Goal: Task Accomplishment & Management: Use online tool/utility

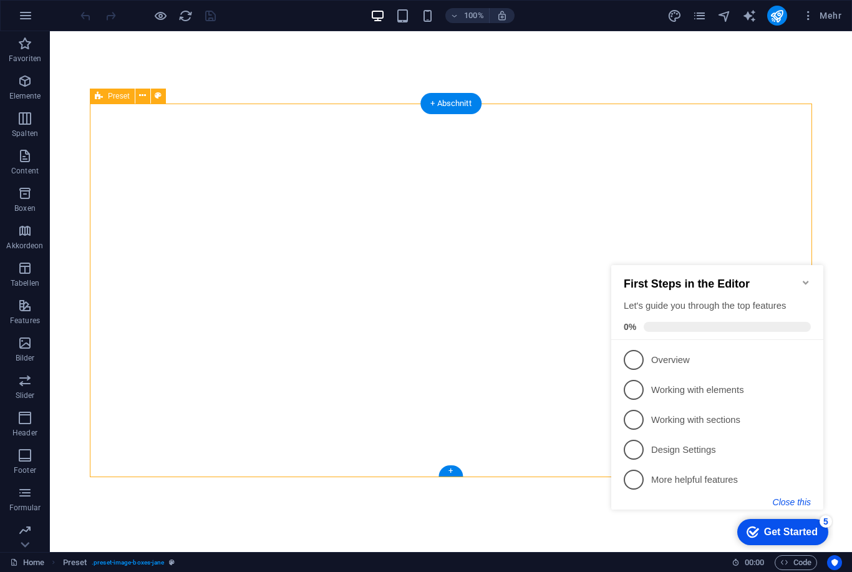
click at [792, 502] on button "Close this" at bounding box center [791, 502] width 38 height 10
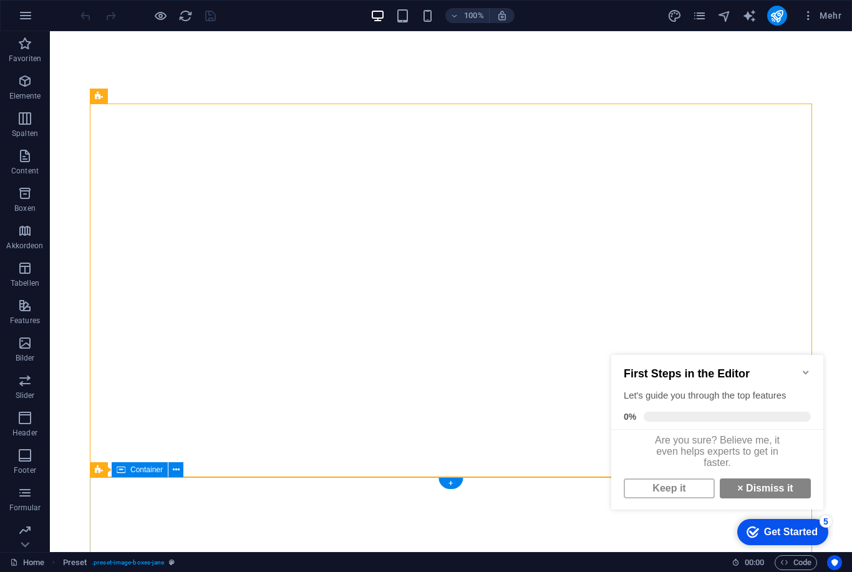
click at [804, 368] on icon "Minimize checklist" at bounding box center [805, 372] width 10 height 10
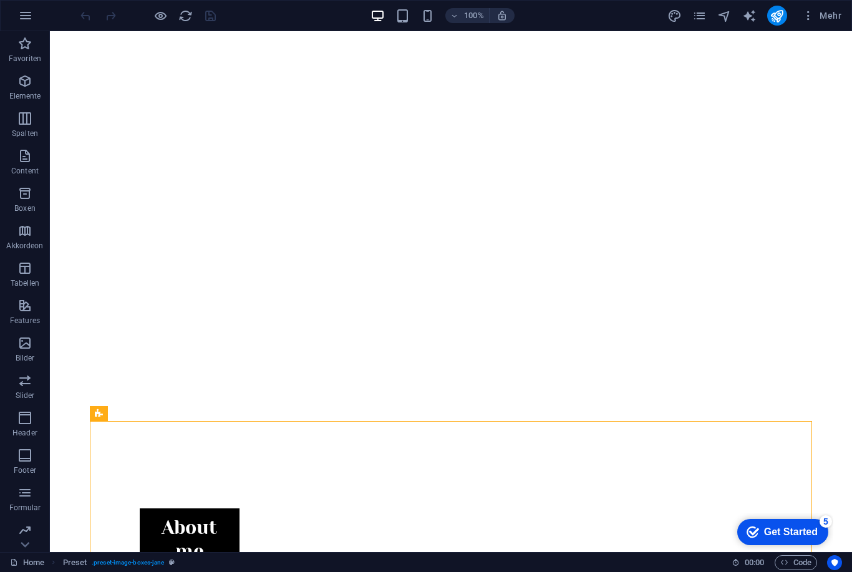
scroll to position [174, 0]
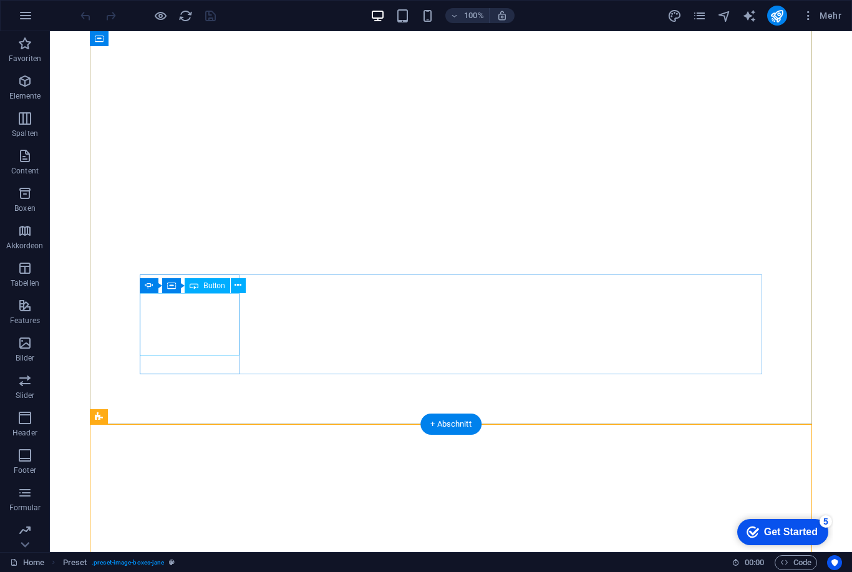
click at [200, 509] on div "About me" at bounding box center [190, 540] width 100 height 63
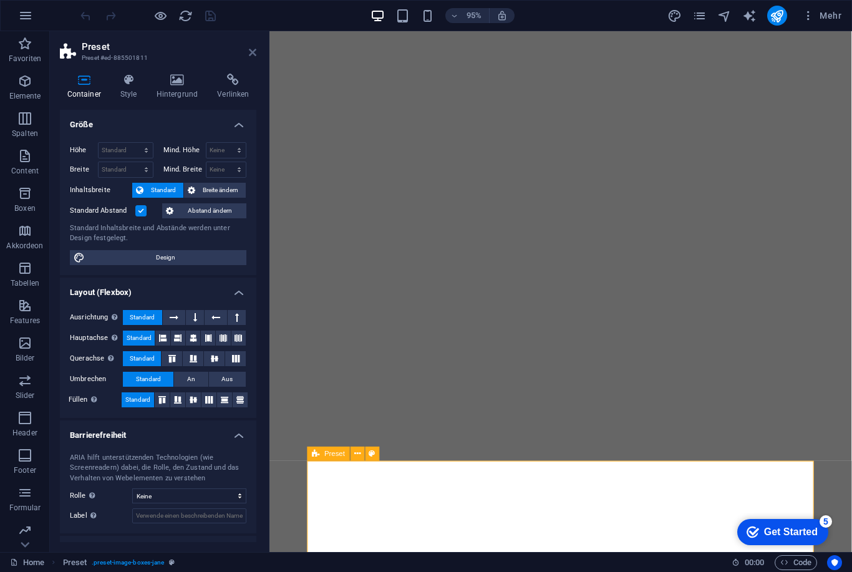
click at [252, 54] on icon at bounding box center [252, 52] width 7 height 10
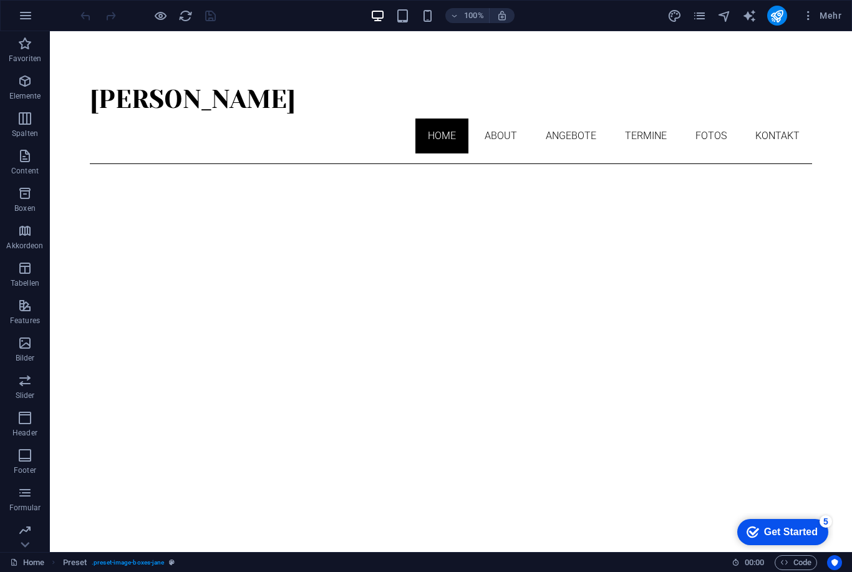
scroll to position [0, 0]
click at [704, 17] on icon "pages" at bounding box center [699, 16] width 14 height 14
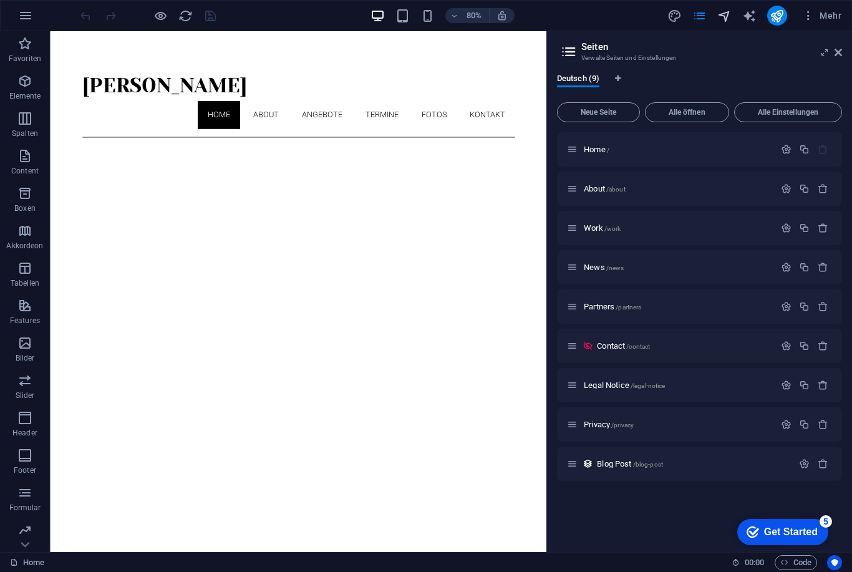
click at [724, 16] on icon "navigator" at bounding box center [724, 16] width 14 height 14
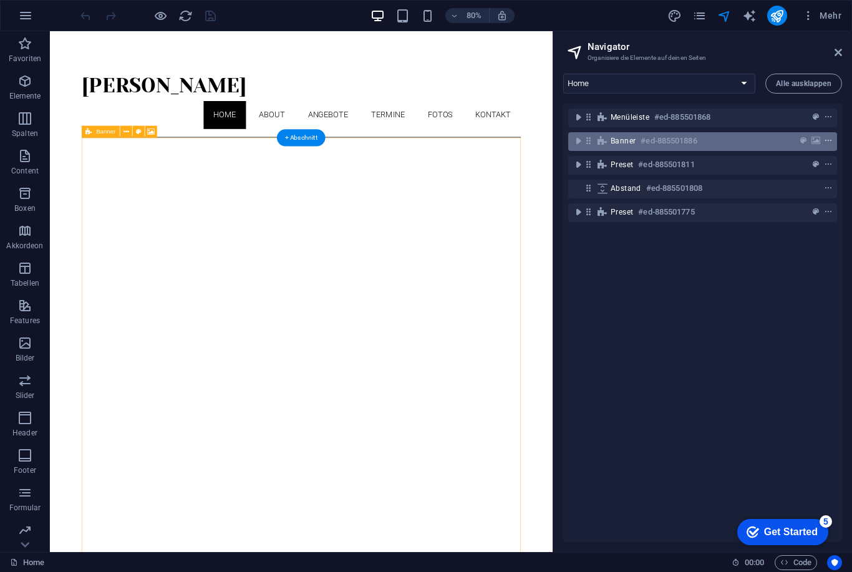
click at [830, 146] on button "context-menu" at bounding box center [828, 140] width 12 height 15
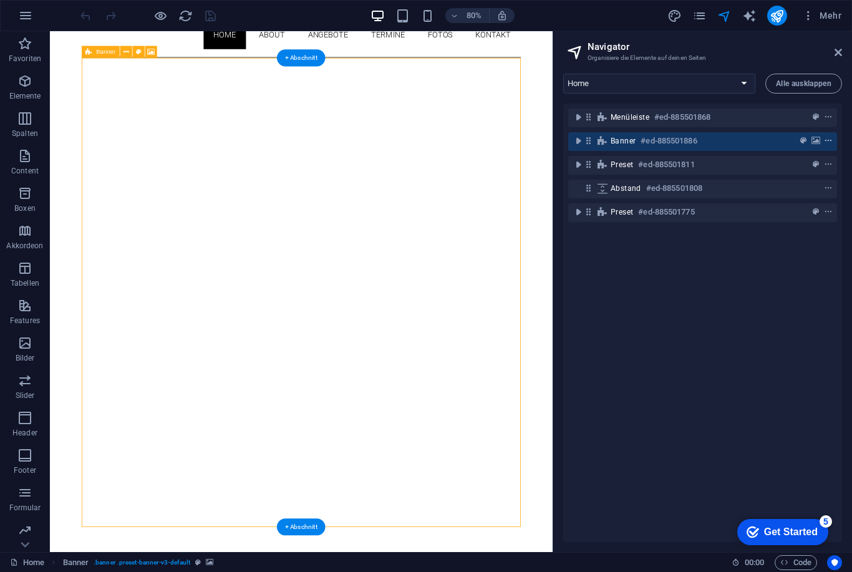
click at [830, 143] on icon "context-menu" at bounding box center [828, 141] width 9 height 9
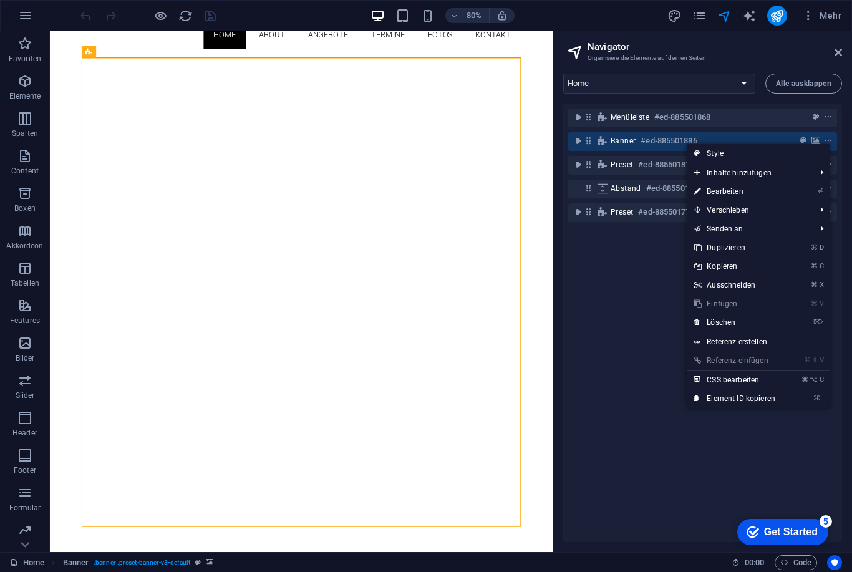
click at [631, 335] on div "Menüleiste #ed-885501868 Banner #ed-885501886 Preset #ed-885501811 Abstand #ed-…" at bounding box center [702, 322] width 279 height 438
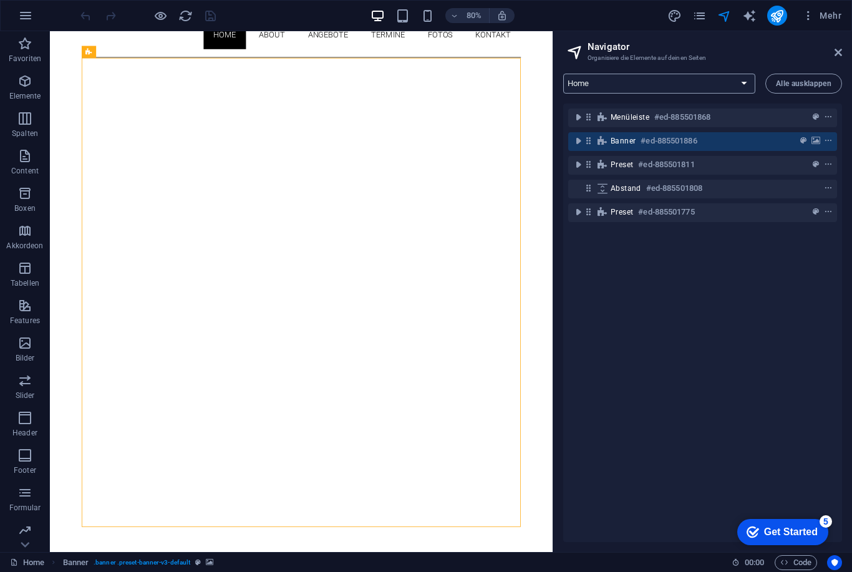
click at [743, 87] on select "Home About Work News Partners Contact Legal Notice Privacy Blog Post" at bounding box center [659, 84] width 192 height 20
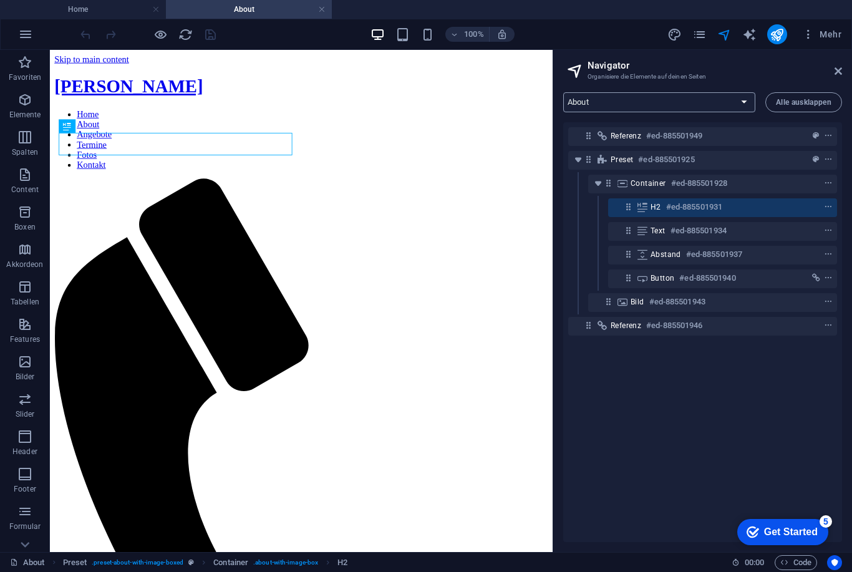
scroll to position [0, 0]
click at [748, 102] on select "Home About Work News Partners Contact Legal Notice Privacy Blog Post" at bounding box center [659, 102] width 192 height 20
select select "16739623-de"
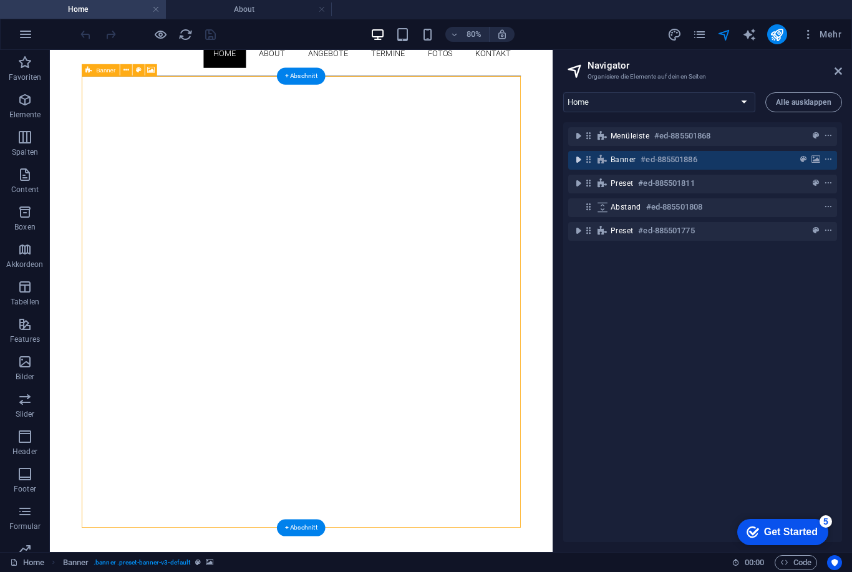
click at [577, 158] on icon "toggle-expand" at bounding box center [578, 159] width 12 height 12
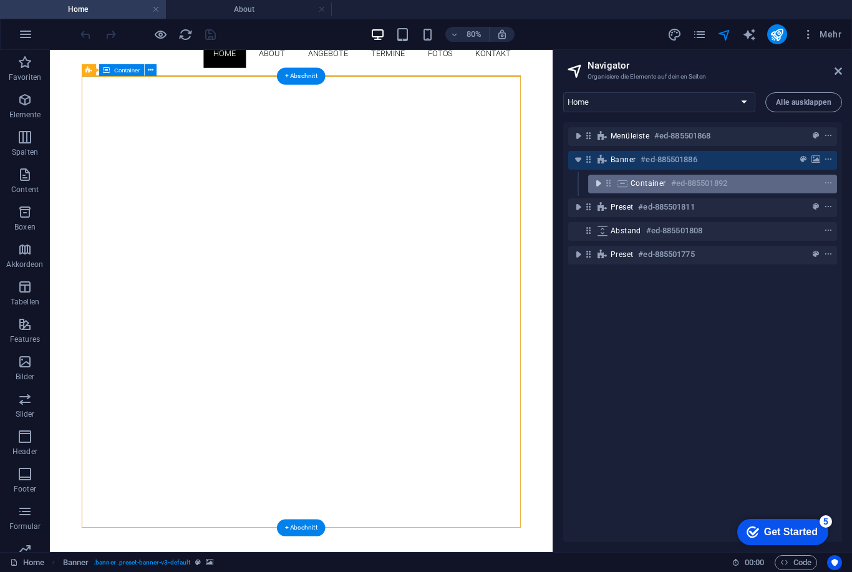
click at [595, 184] on icon "toggle-expand" at bounding box center [598, 183] width 12 height 12
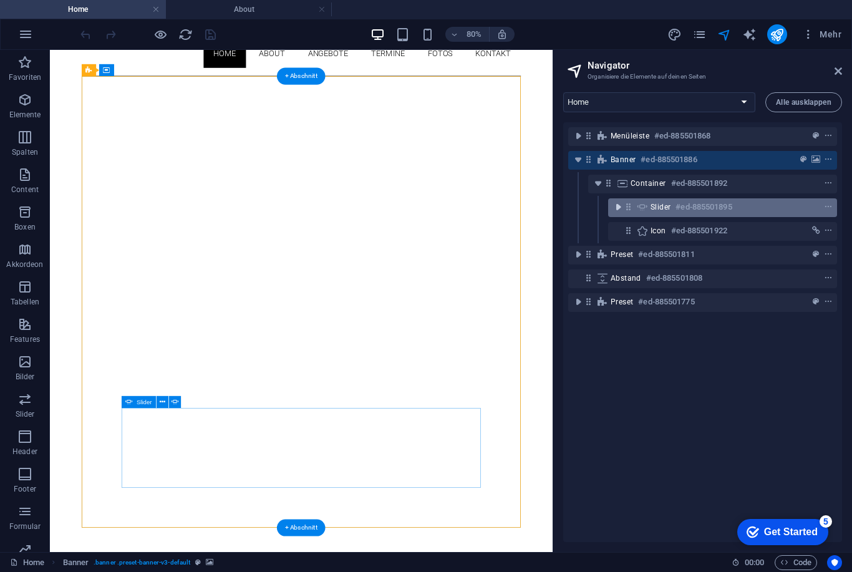
click at [615, 206] on icon "toggle-expand" at bounding box center [618, 207] width 12 height 12
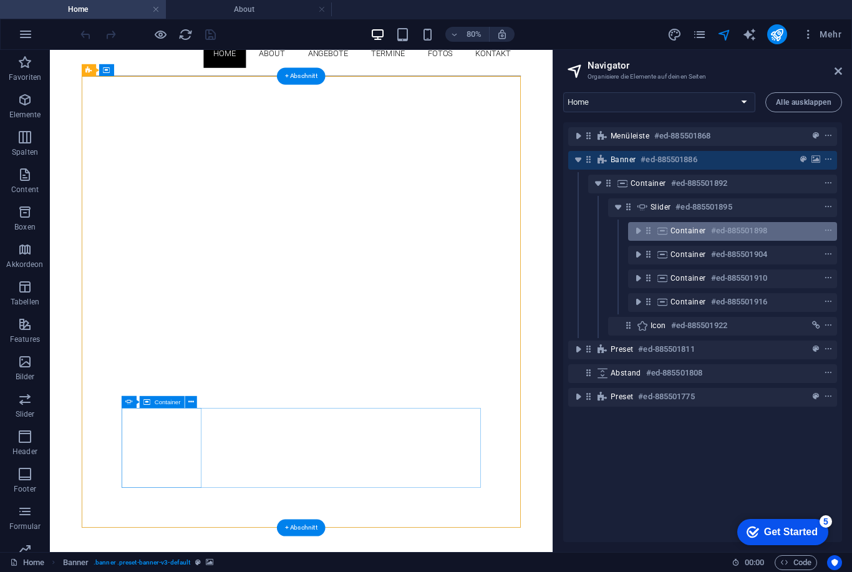
click at [789, 235] on div at bounding box center [805, 230] width 59 height 15
select select "rem"
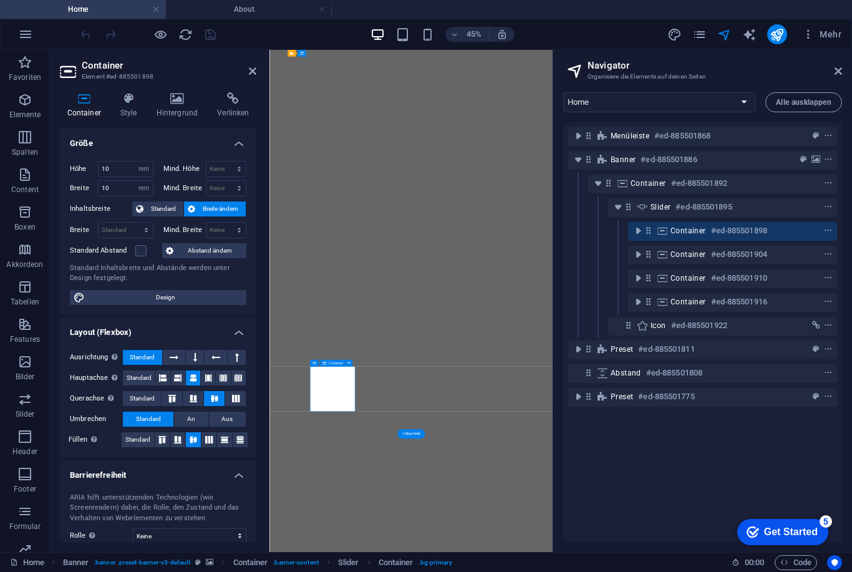
scroll to position [0, 0]
click at [128, 100] on icon at bounding box center [128, 98] width 31 height 12
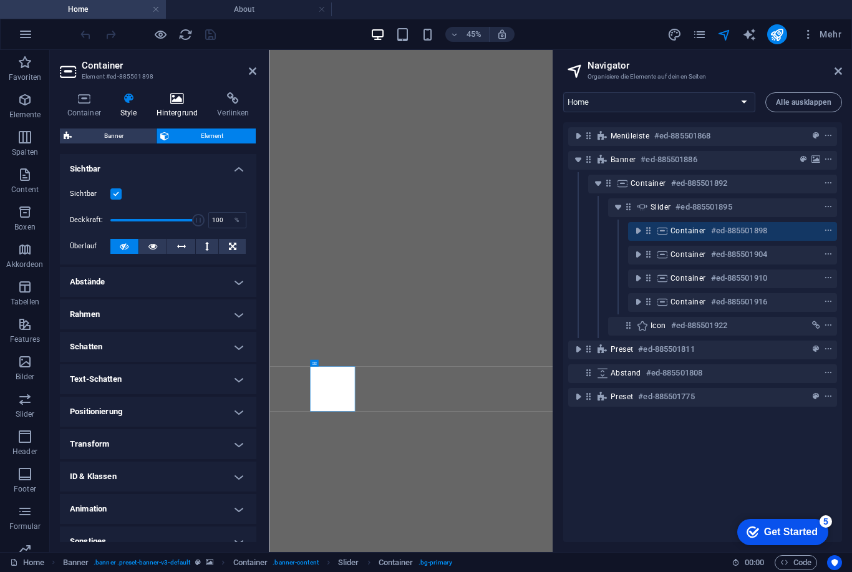
click at [180, 105] on h4 "Hintergrund" at bounding box center [179, 105] width 61 height 26
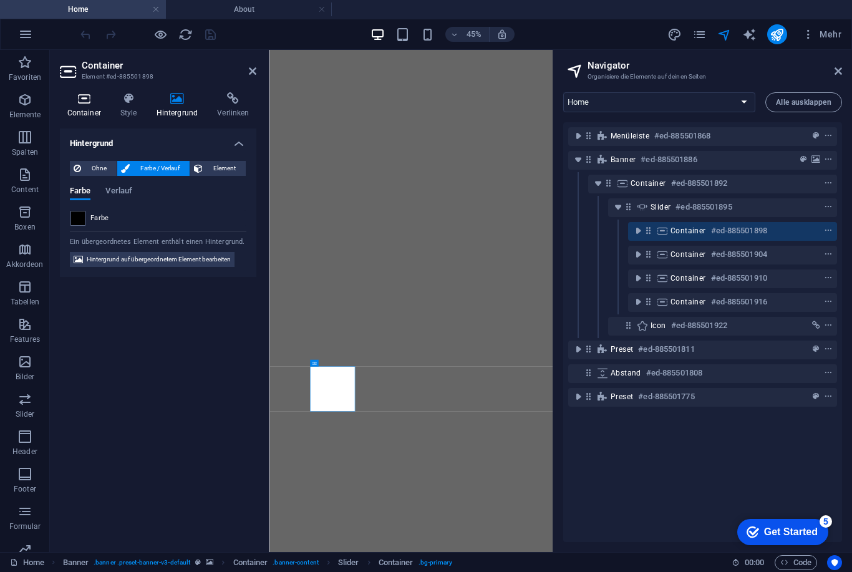
click at [84, 105] on h4 "Container" at bounding box center [86, 105] width 53 height 26
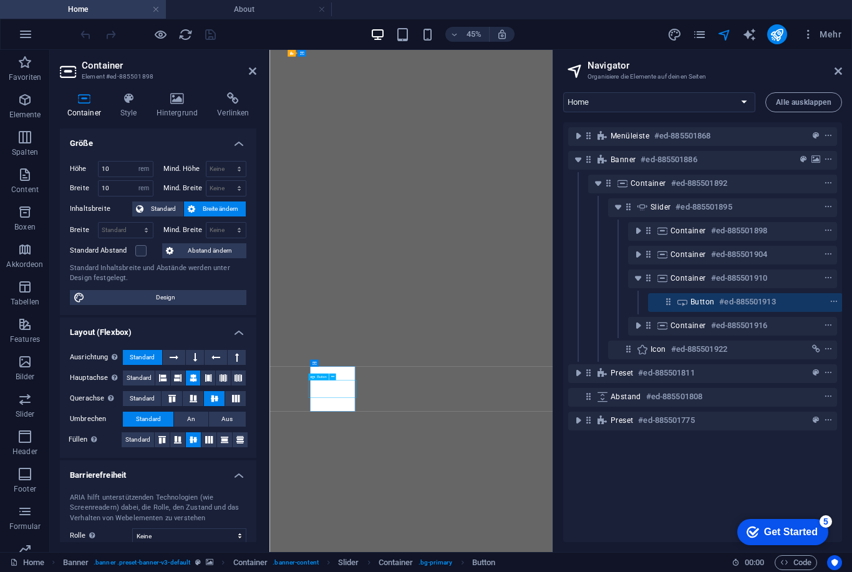
scroll to position [0, 1]
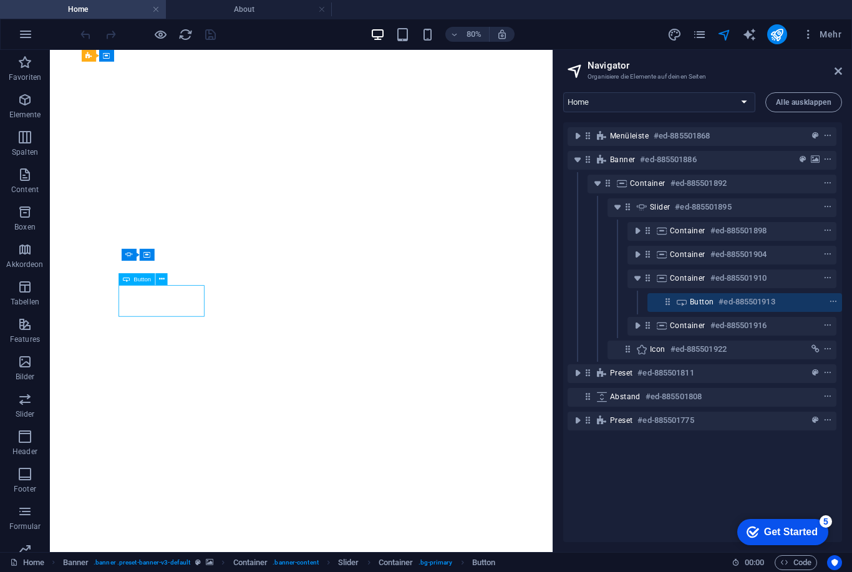
click at [778, 308] on div "Button #ed-885501913" at bounding box center [735, 301] width 90 height 15
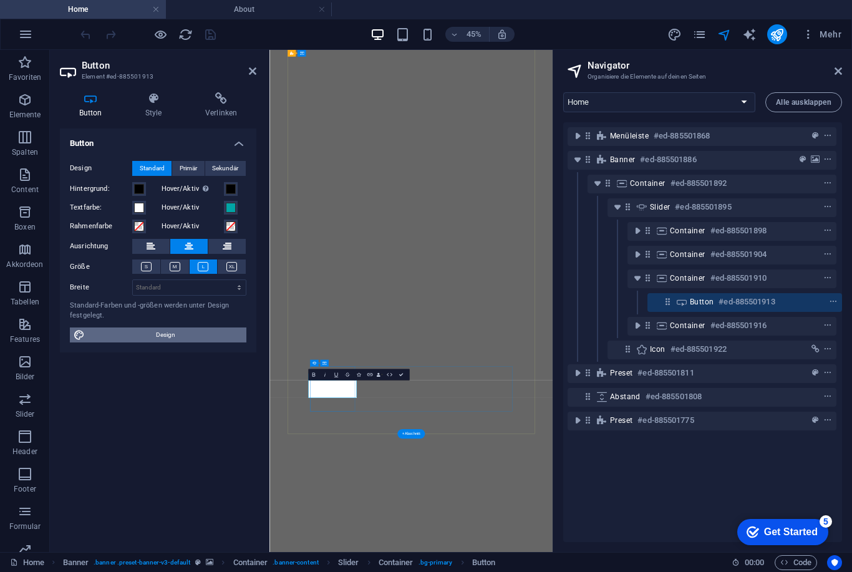
click at [165, 330] on span "Design" at bounding box center [166, 334] width 154 height 15
select select "px"
select select "300"
select select "px"
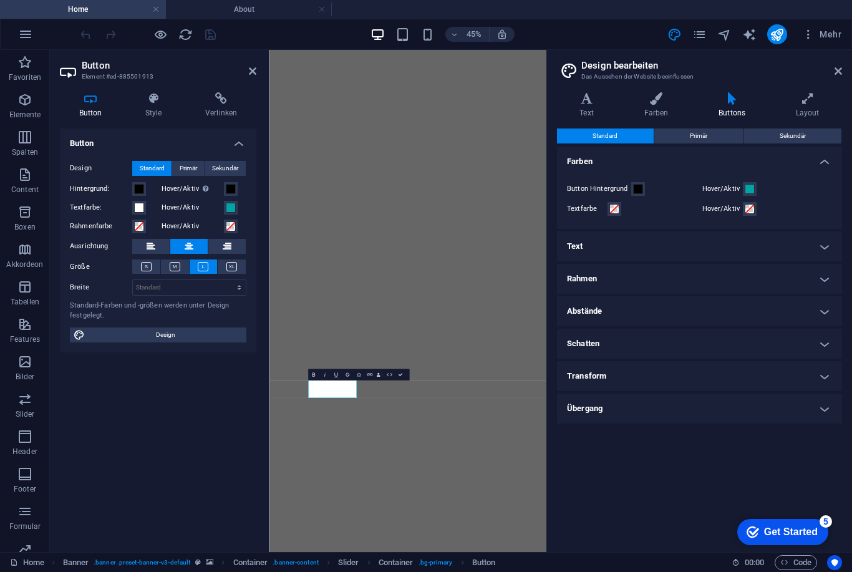
click at [825, 248] on h4 "Text" at bounding box center [699, 246] width 285 height 30
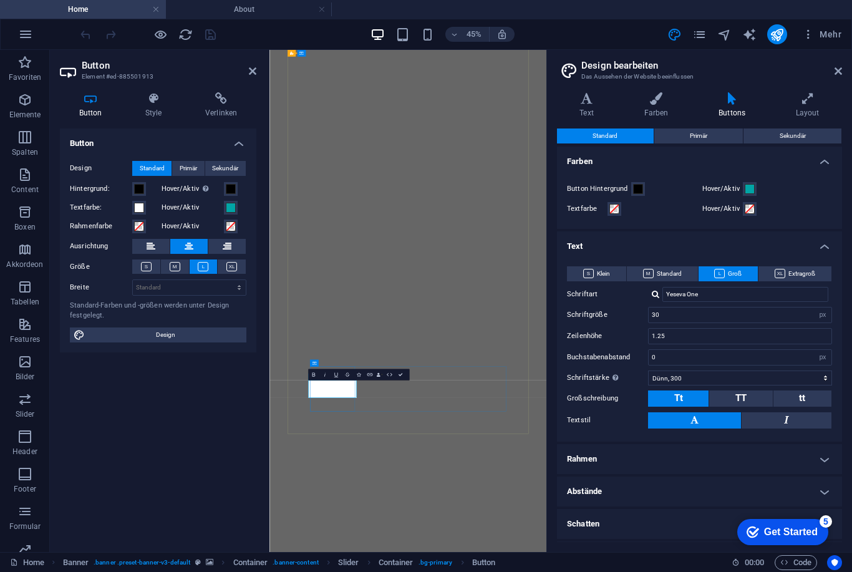
click at [717, 37] on span "navigator" at bounding box center [724, 34] width 15 height 14
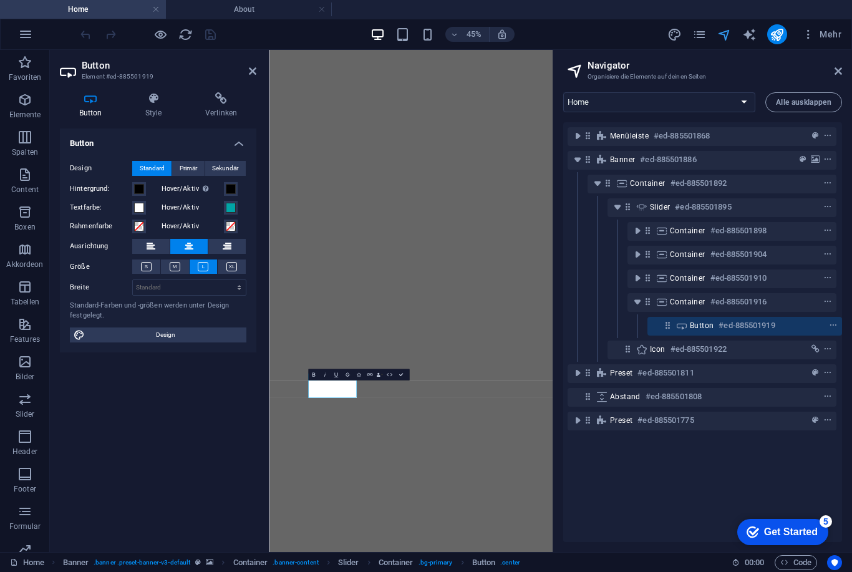
click at [729, 36] on icon "navigator" at bounding box center [724, 34] width 14 height 14
click at [739, 107] on select "Home About Work News Partners Contact Legal Notice Privacy Blog Post" at bounding box center [659, 102] width 192 height 20
click at [797, 105] on span "Alle ausklappen" at bounding box center [803, 102] width 55 height 7
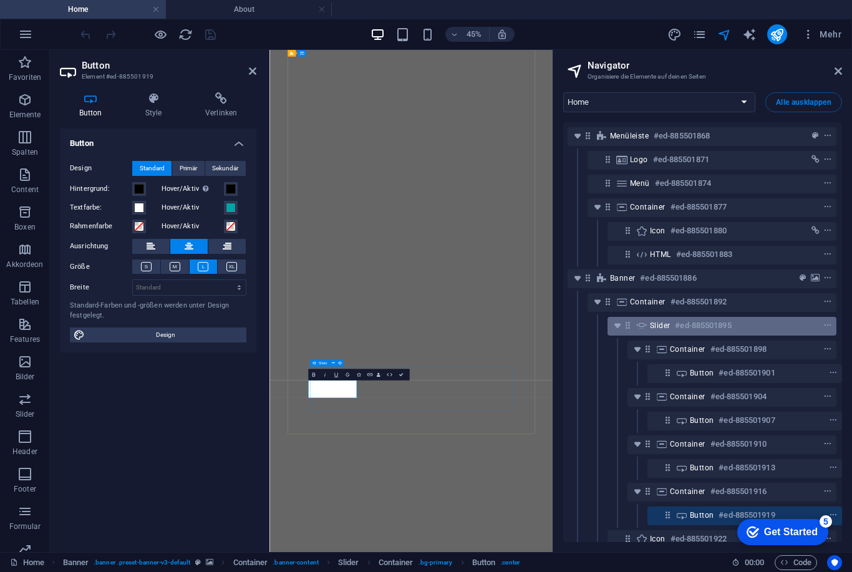
click at [772, 323] on div "Slider #ed-885501895" at bounding box center [712, 325] width 124 height 15
select select "fade"
select select "ms"
select select "s"
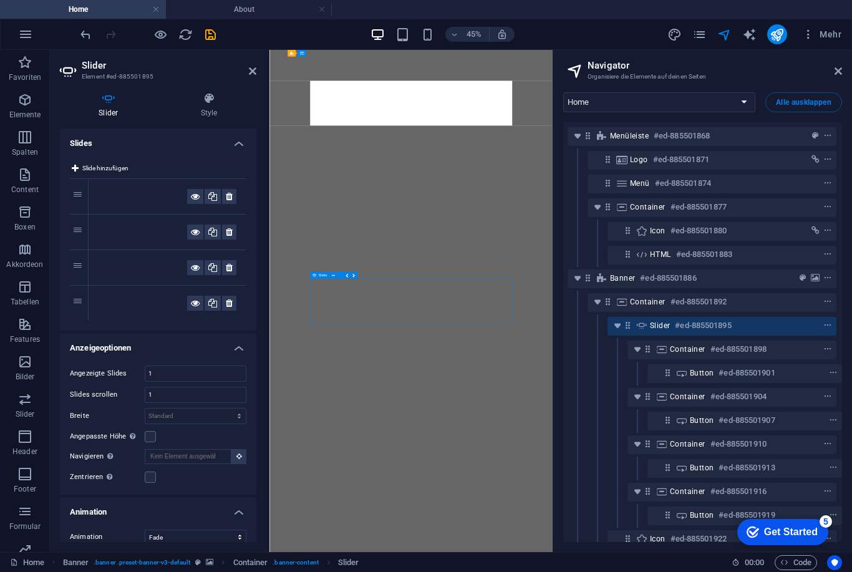
scroll to position [479, 0]
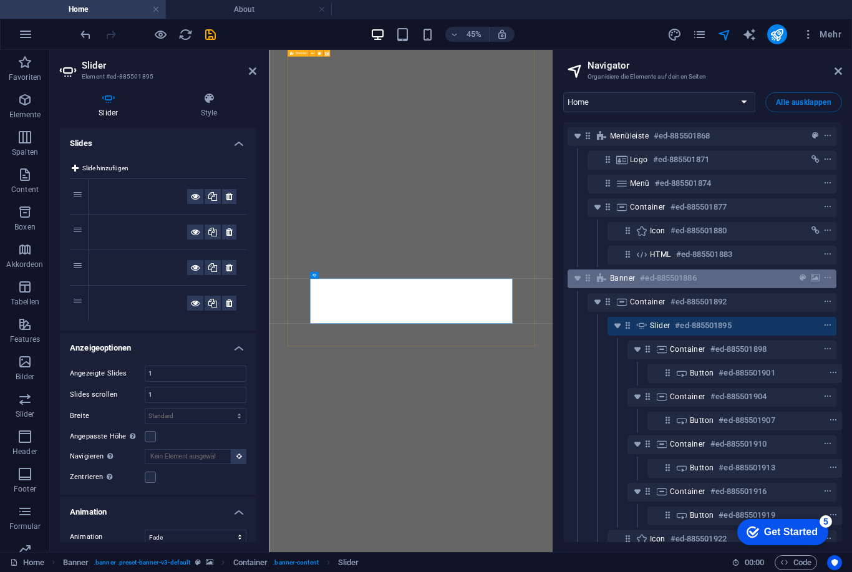
click at [744, 279] on div "Banner #ed-885501886" at bounding box center [692, 278] width 164 height 15
select select "vh"
select select "banner"
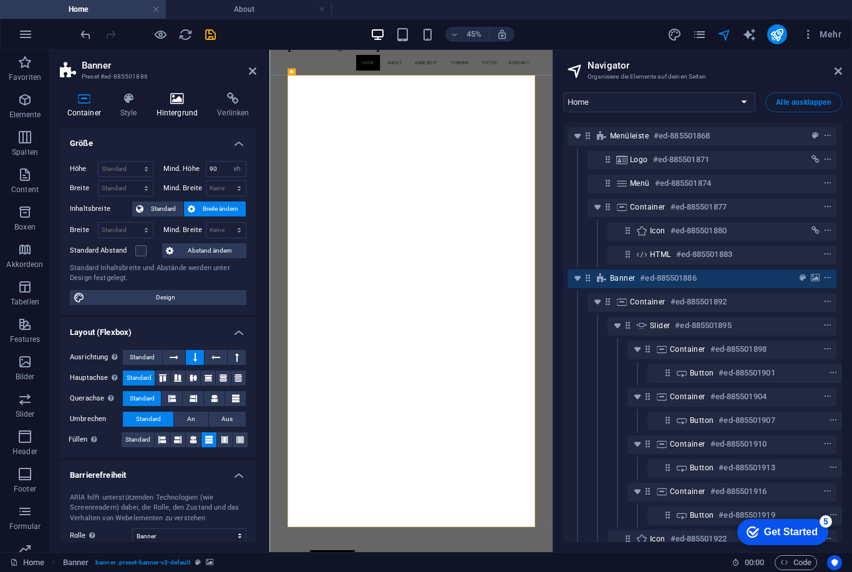
click at [179, 103] on icon at bounding box center [177, 98] width 56 height 12
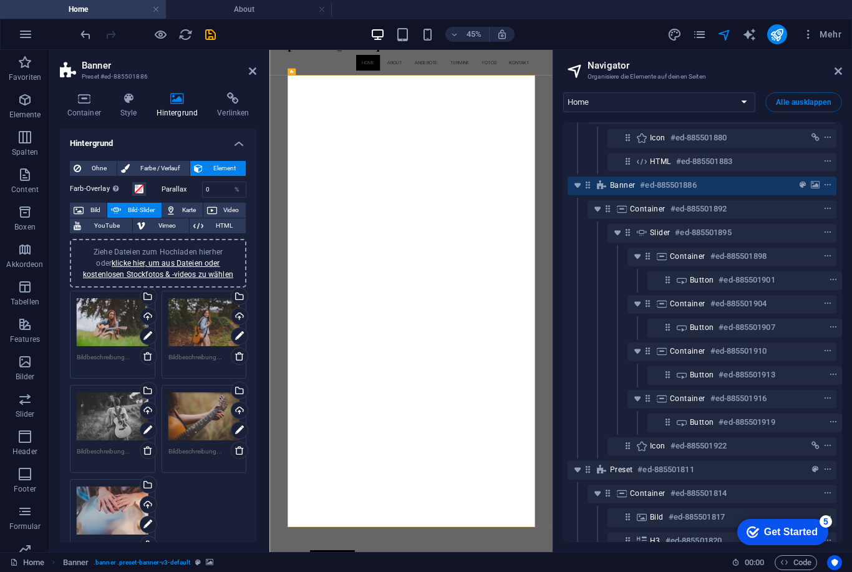
scroll to position [94, 1]
click at [600, 36] on div "45% Mehr" at bounding box center [462, 34] width 768 height 20
click at [613, 27] on div "45% Mehr" at bounding box center [462, 34] width 768 height 20
click at [618, 34] on div "45% Mehr" at bounding box center [462, 34] width 768 height 20
click at [246, 72] on header "Banner Preset #ed-885501886" at bounding box center [158, 66] width 196 height 32
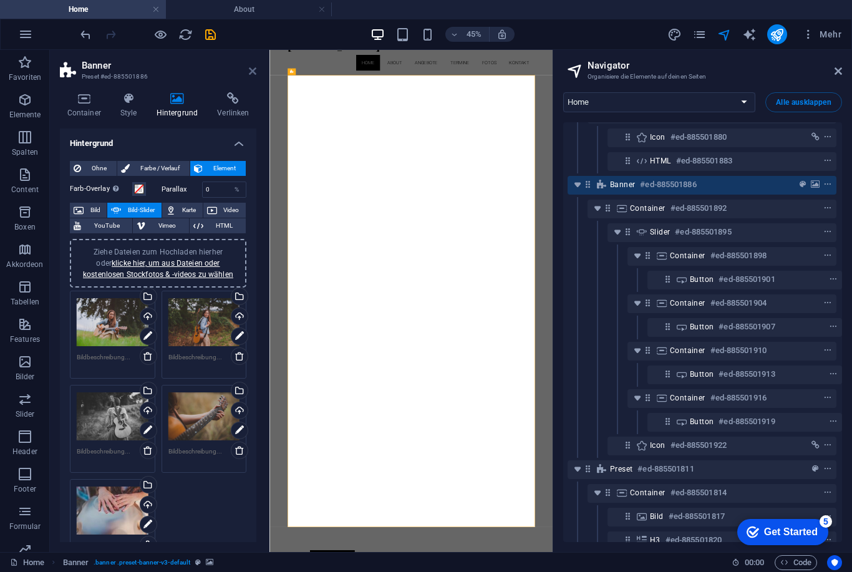
click at [249, 67] on icon at bounding box center [252, 71] width 7 height 10
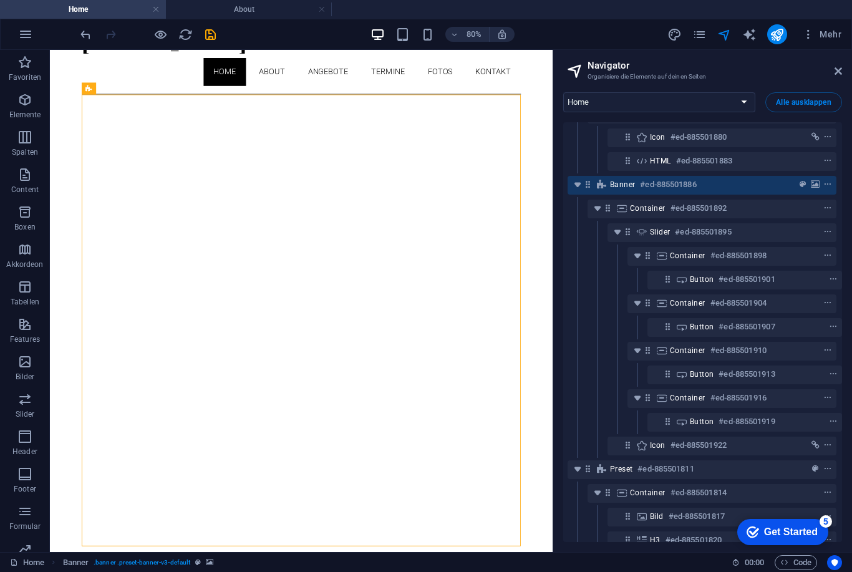
click at [829, 71] on header "Navigator Organisiere die Elemente auf deinen Seiten" at bounding box center [703, 66] width 276 height 32
click at [834, 70] on icon at bounding box center [837, 71] width 7 height 10
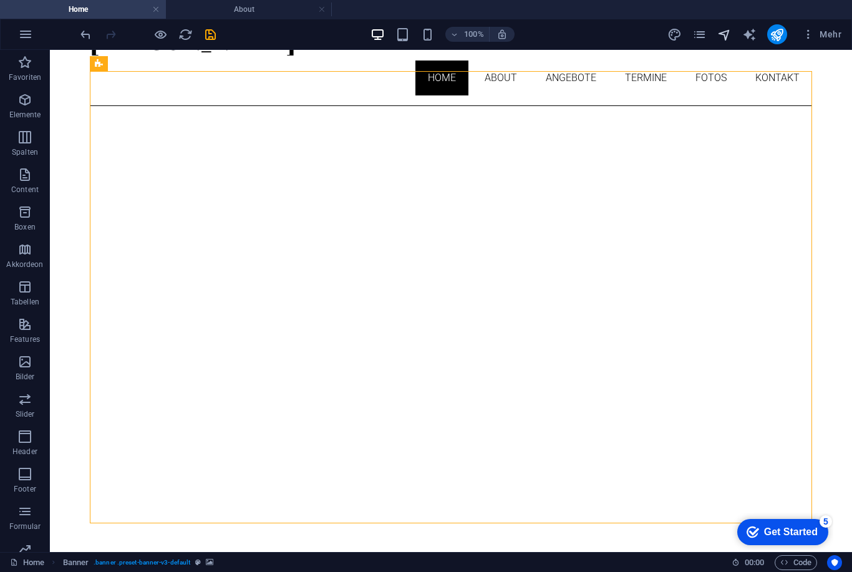
click at [719, 34] on icon "navigator" at bounding box center [724, 34] width 14 height 14
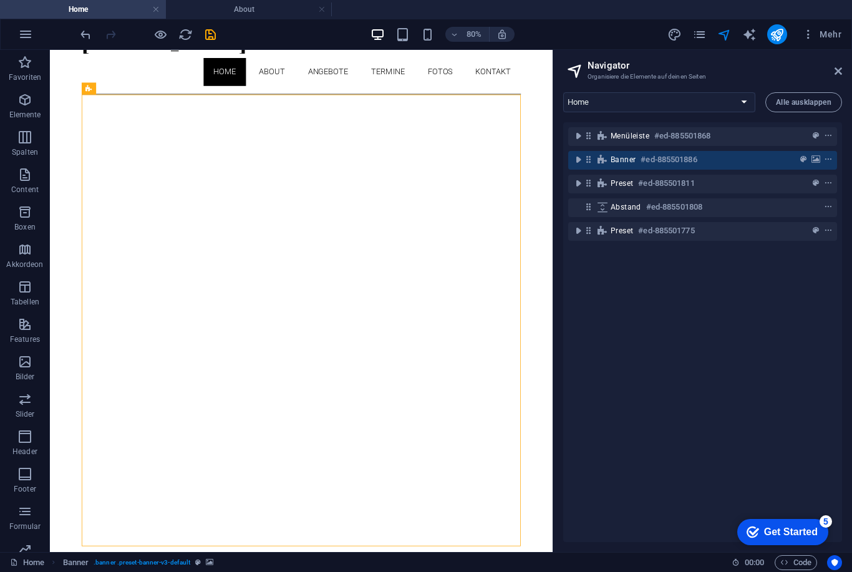
click at [650, 161] on h6 "#ed-885501886" at bounding box center [668, 159] width 56 height 15
select select "ms"
select select "s"
select select "ondemand"
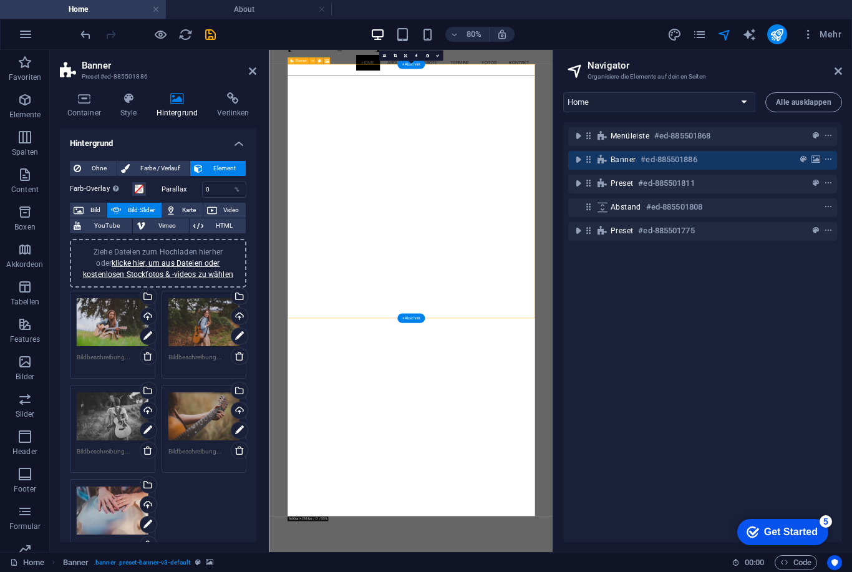
scroll to position [101, 0]
click at [580, 160] on icon "toggle-expand" at bounding box center [578, 159] width 12 height 12
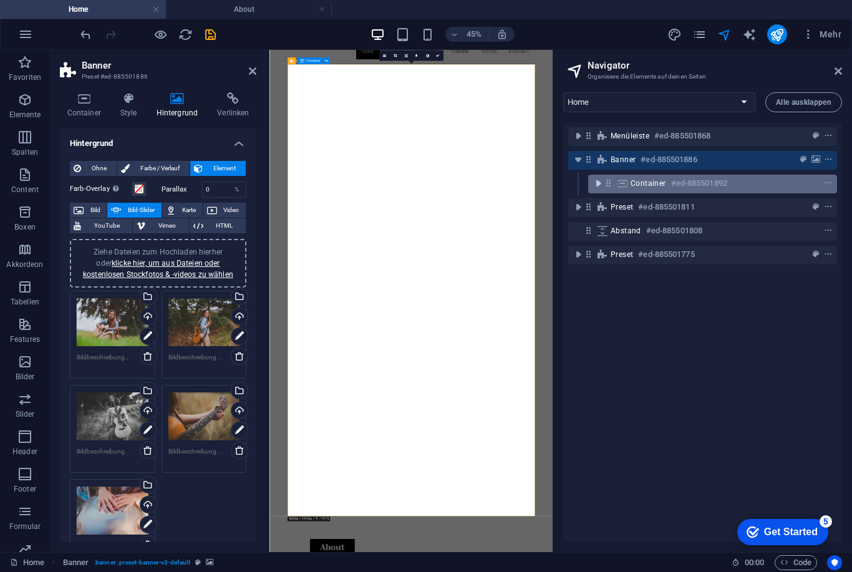
click at [597, 189] on icon "toggle-expand" at bounding box center [598, 183] width 12 height 12
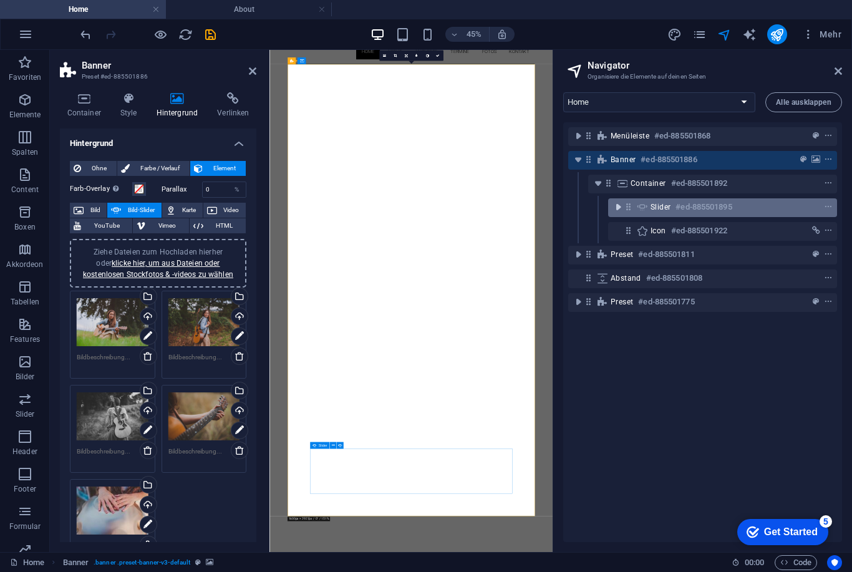
click at [620, 206] on icon "toggle-expand" at bounding box center [618, 207] width 12 height 12
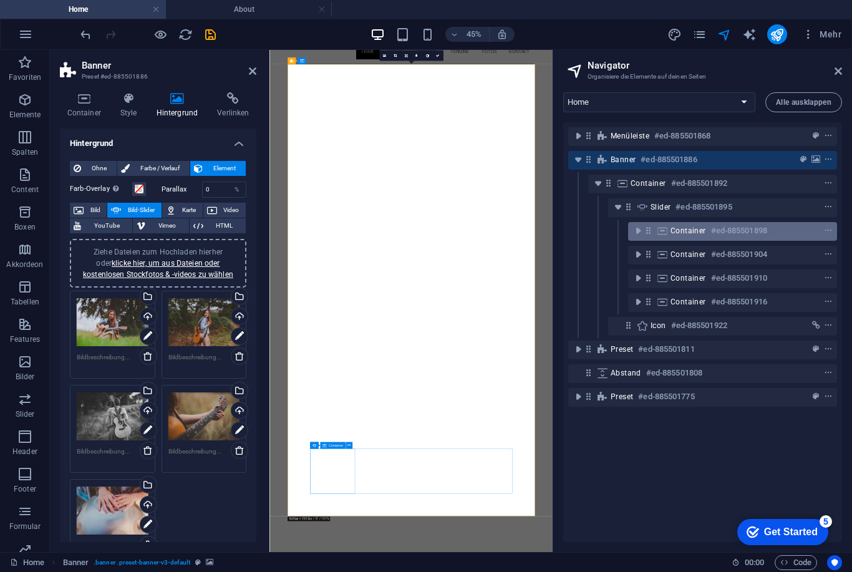
click at [690, 231] on span "Container" at bounding box center [688, 231] width 36 height 10
select select "rem"
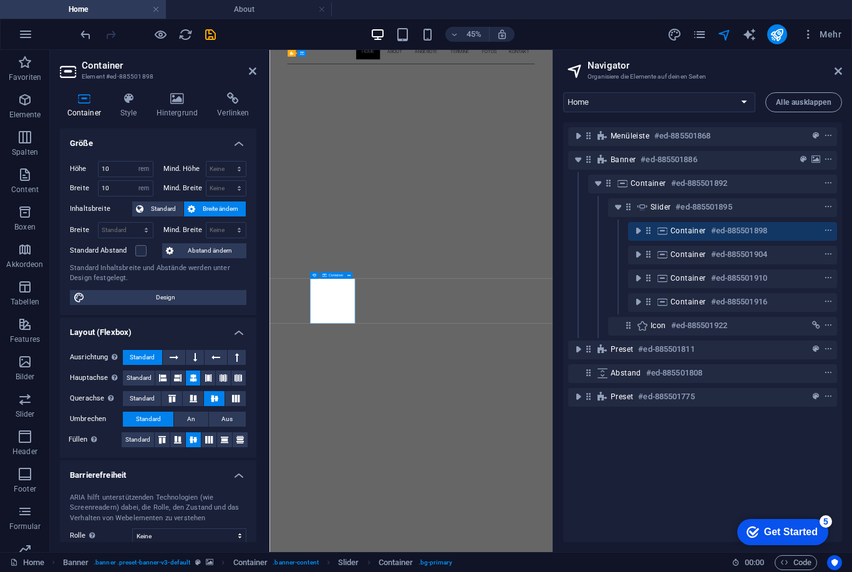
scroll to position [479, 0]
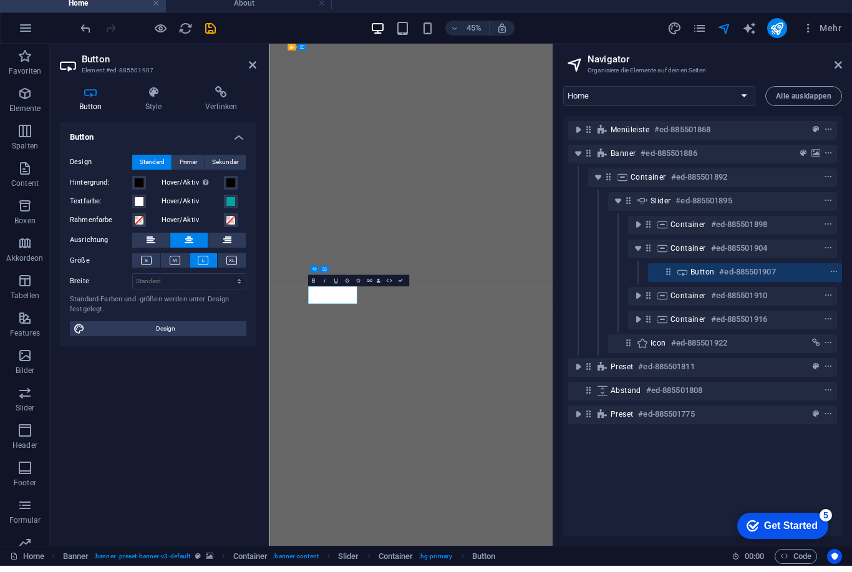
scroll to position [0, 1]
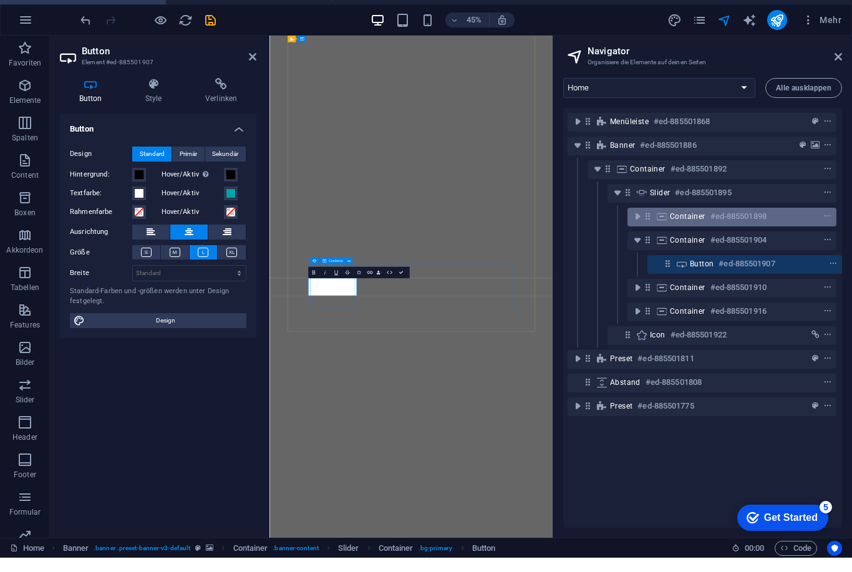
click at [696, 226] on span "Container" at bounding box center [688, 231] width 36 height 10
select select "rem"
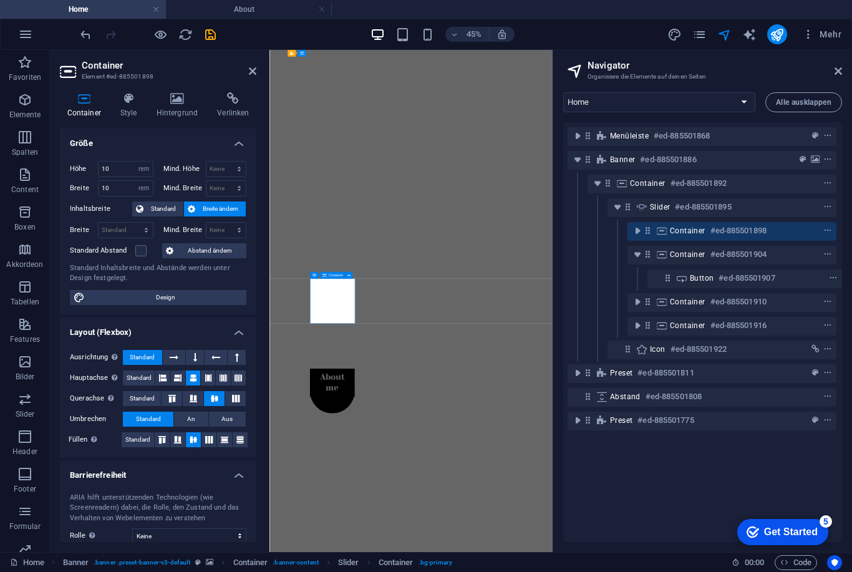
click at [691, 236] on div "Container #ed-885501898" at bounding box center [722, 230] width 104 height 15
click at [696, 300] on span "Container" at bounding box center [688, 302] width 36 height 10
select select "rem"
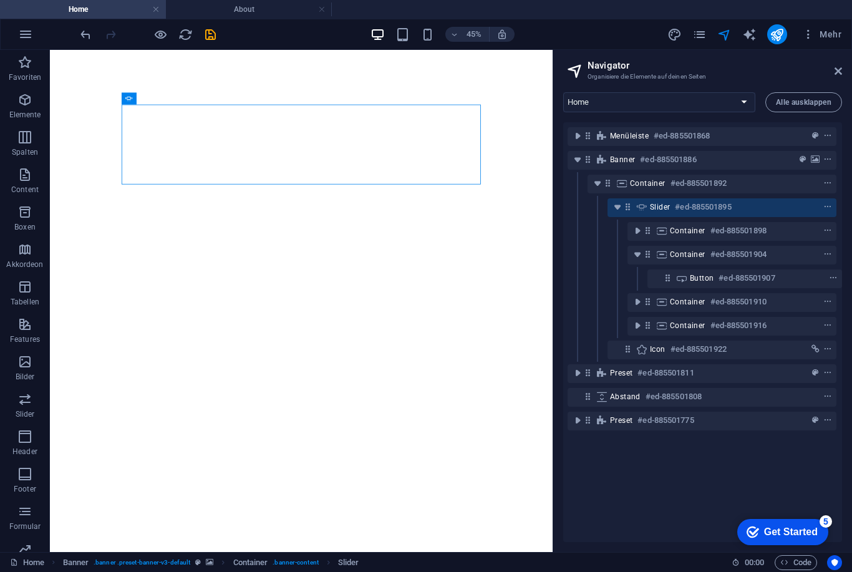
scroll to position [0, 0]
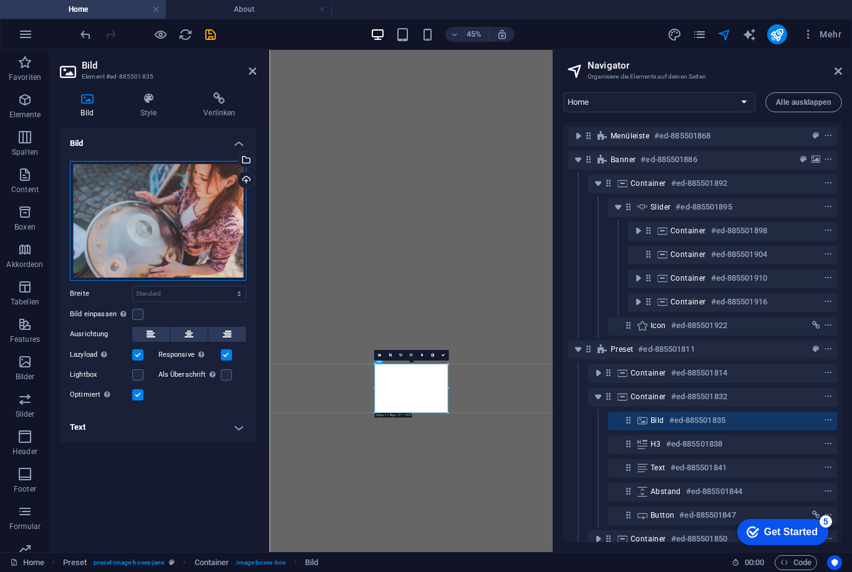
click at [185, 223] on div "Ziehe Dateien zum Hochladen hierher oder klicke hier, um aus Dateien oder koste…" at bounding box center [158, 221] width 176 height 120
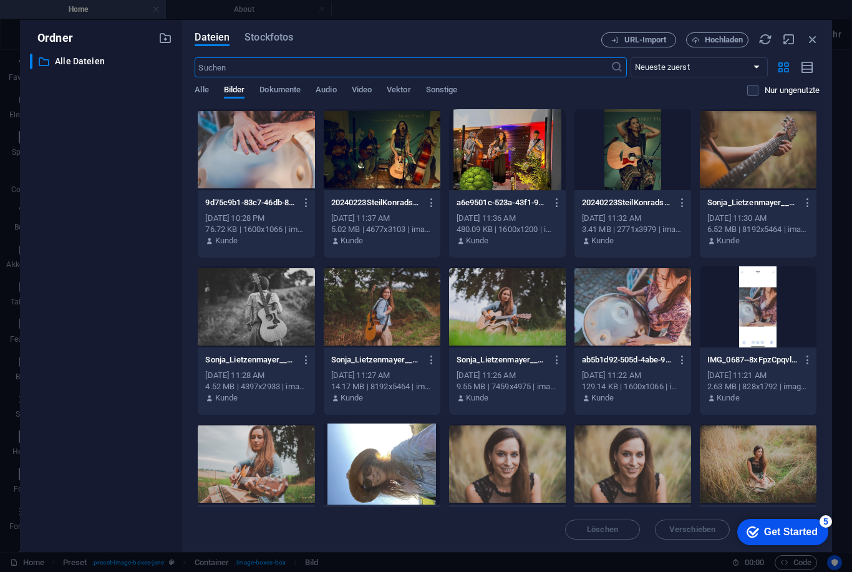
scroll to position [784, 0]
click at [817, 41] on icon "button" at bounding box center [812, 39] width 14 height 14
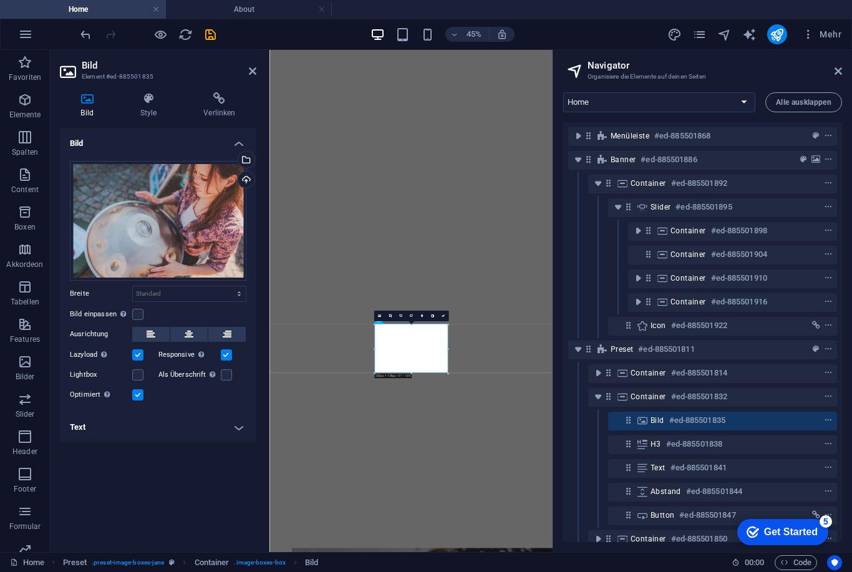
scroll to position [569, 0]
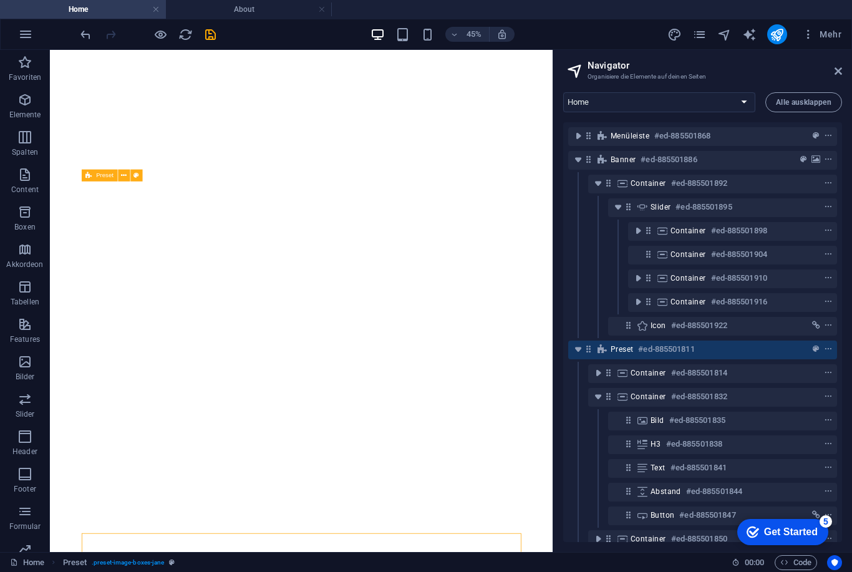
scroll to position [532, 0]
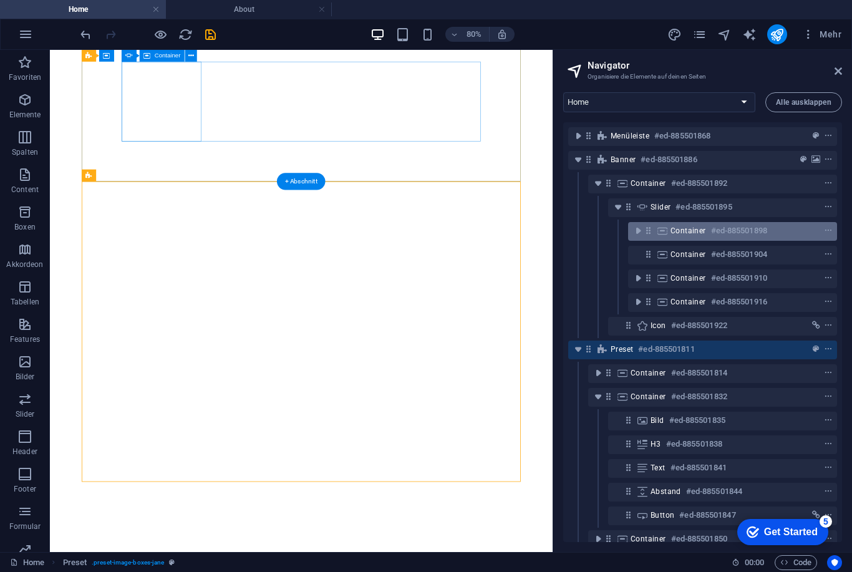
click at [735, 224] on h6 "#ed-885501898" at bounding box center [739, 230] width 56 height 15
select select "rem"
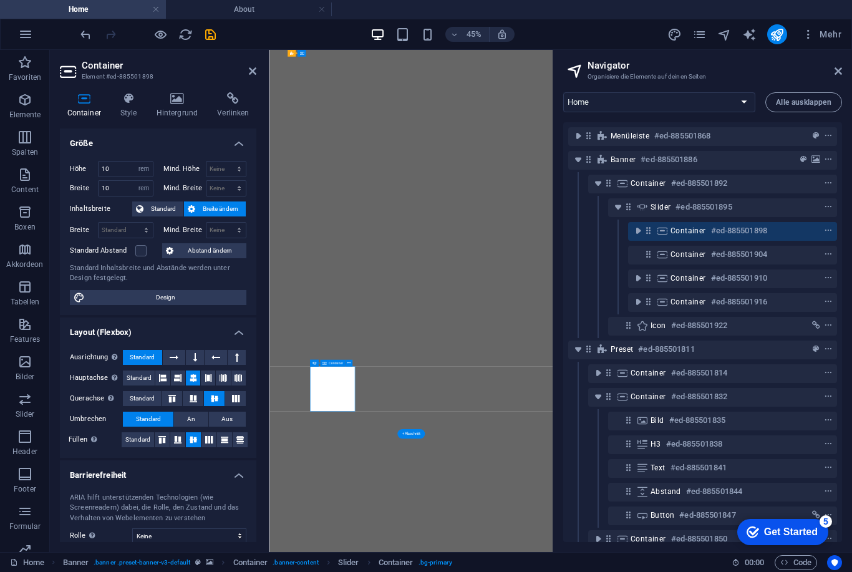
scroll to position [284, 0]
click at [707, 226] on div "Container #ed-885501898" at bounding box center [722, 230] width 104 height 15
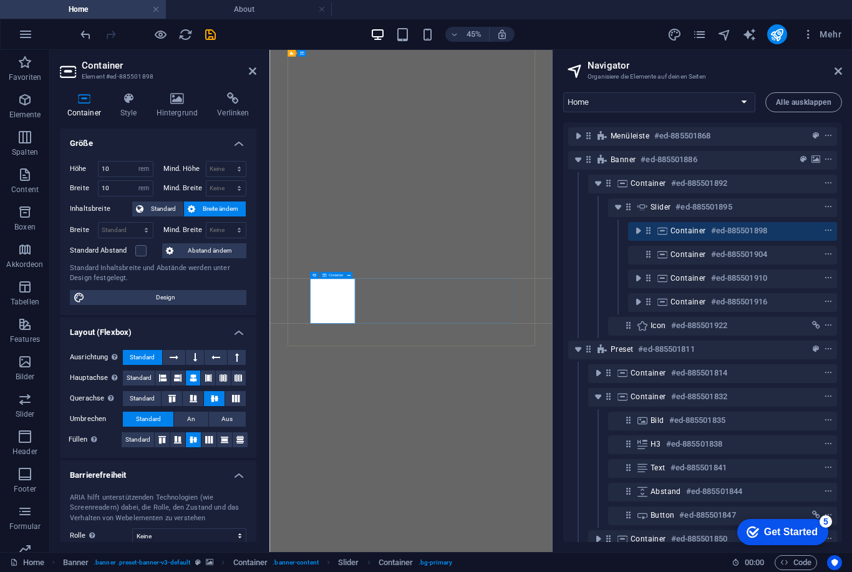
select select "rem"
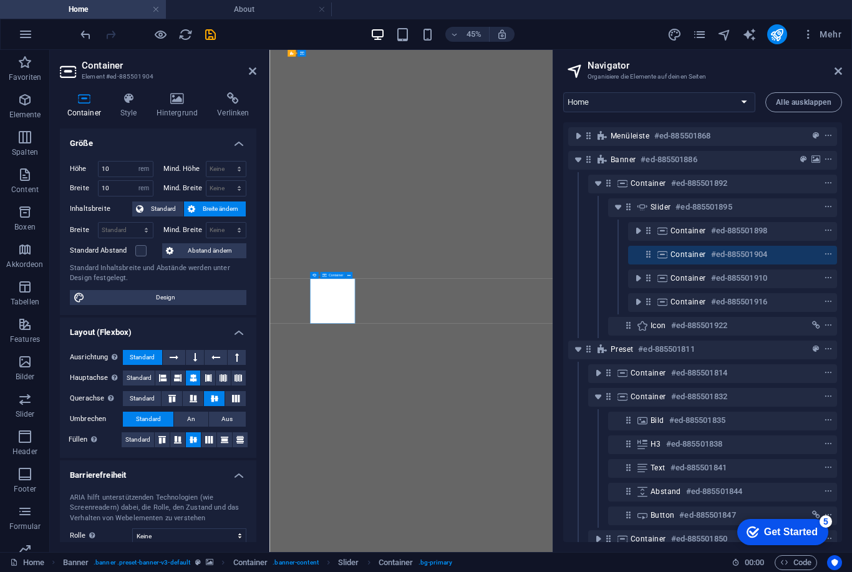
click at [836, 76] on link at bounding box center [837, 71] width 7 height 11
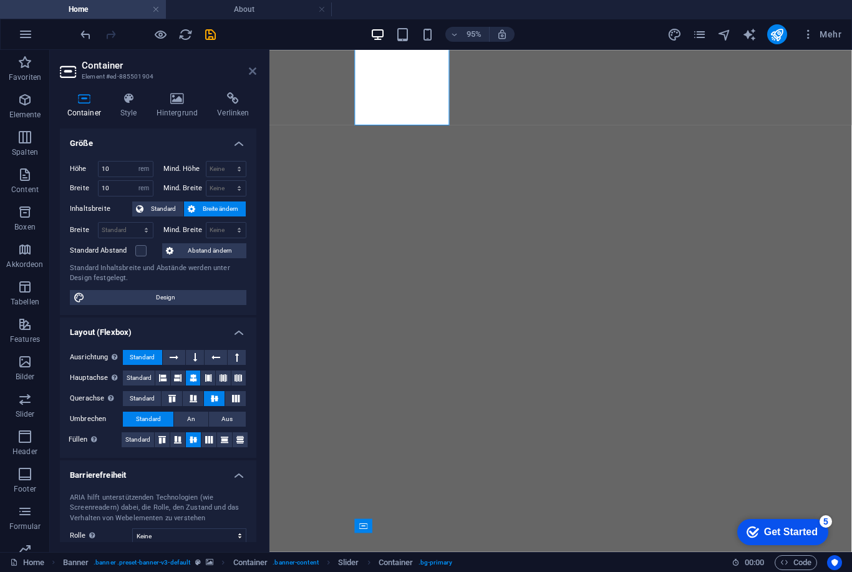
click at [254, 70] on icon at bounding box center [252, 71] width 7 height 10
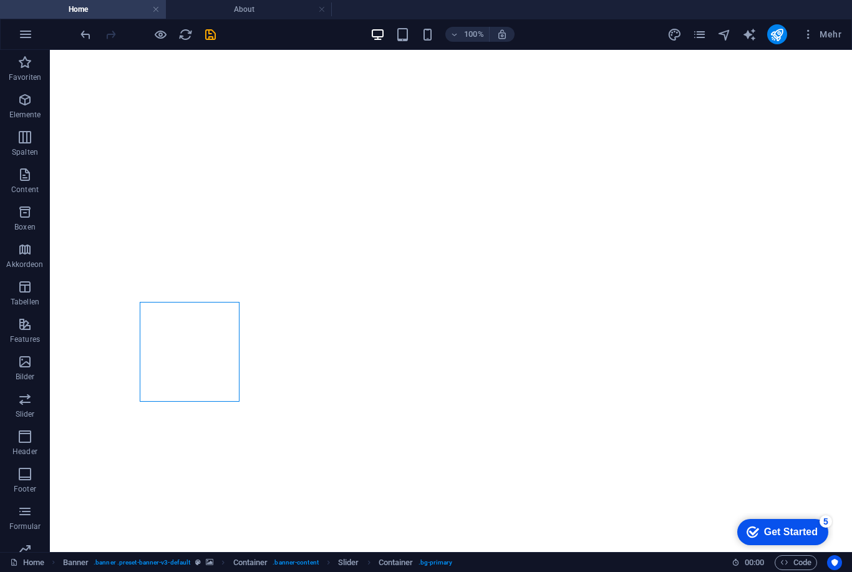
scroll to position [177, 0]
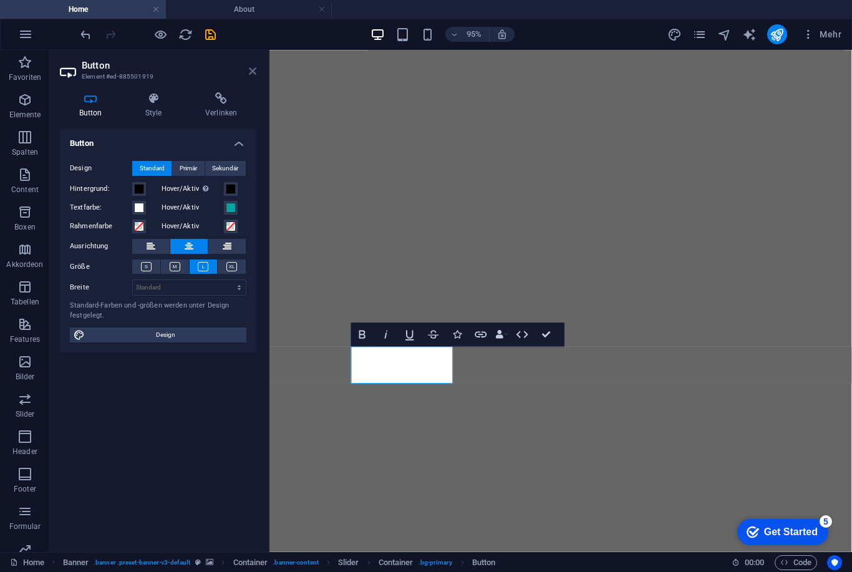
click at [250, 72] on icon at bounding box center [252, 71] width 7 height 10
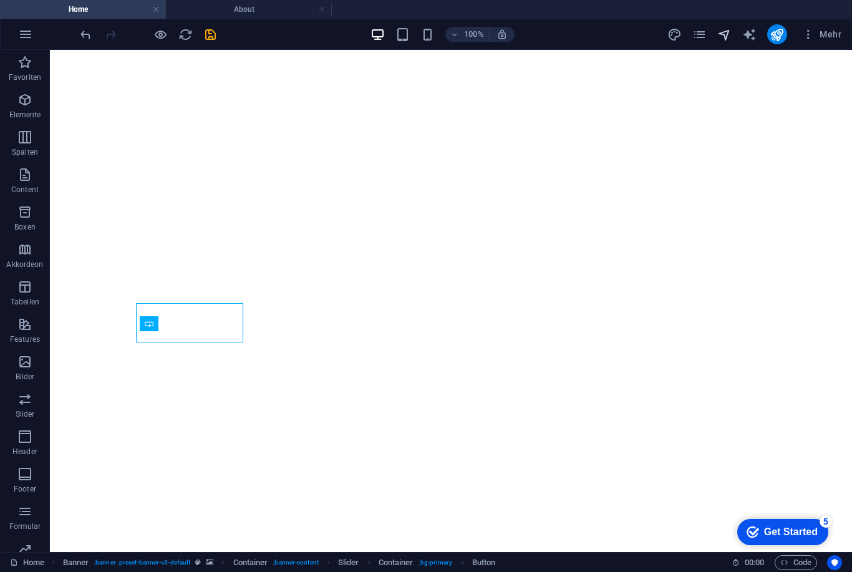
click at [731, 34] on icon "navigator" at bounding box center [724, 34] width 14 height 14
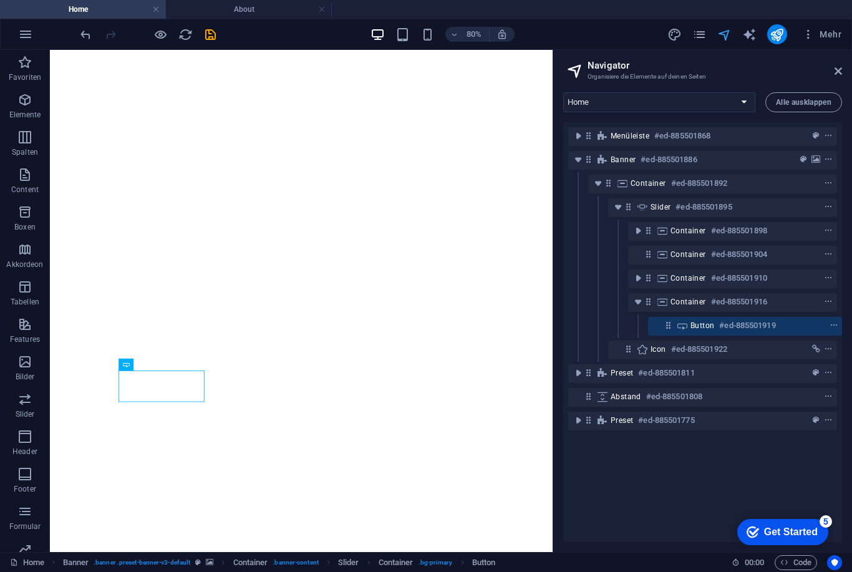
scroll to position [0, 1]
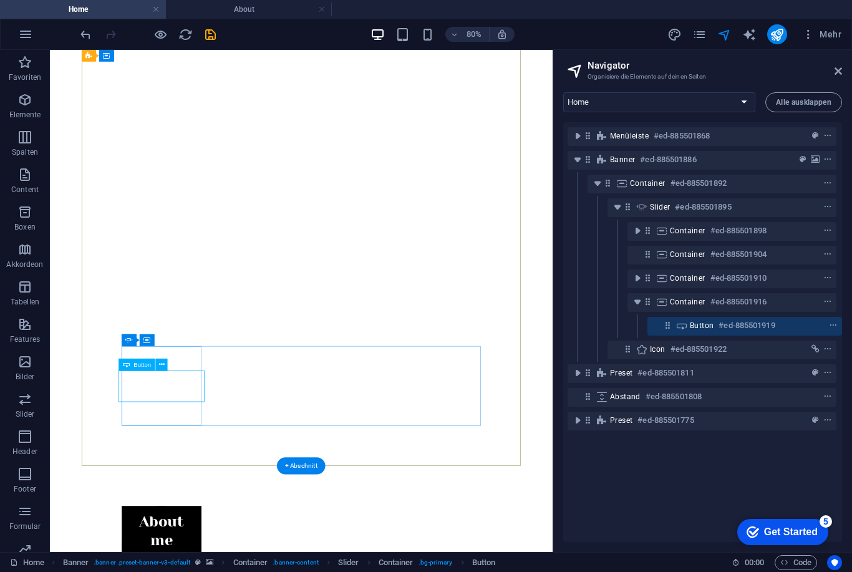
click at [749, 328] on h6 "#ed-885501919" at bounding box center [746, 325] width 56 height 15
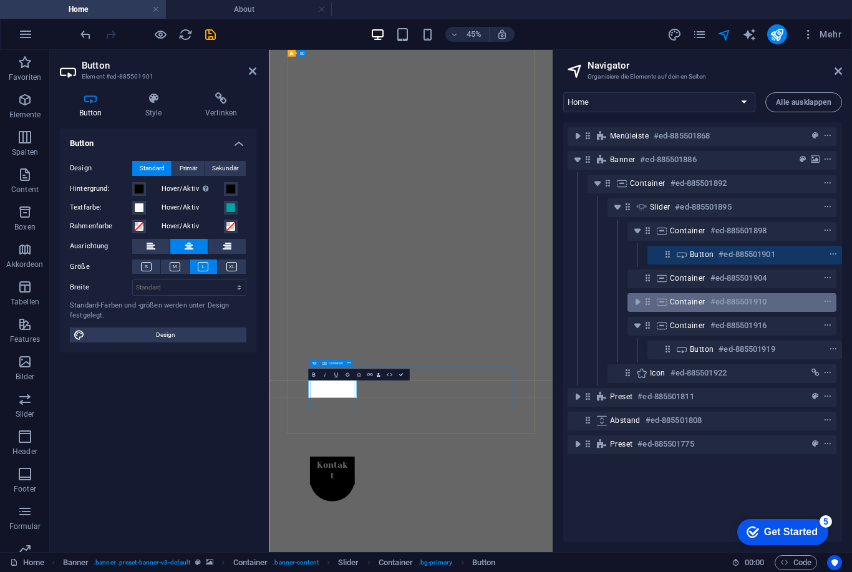
click at [724, 305] on h6 "#ed-885501910" at bounding box center [738, 301] width 56 height 15
select select "rem"
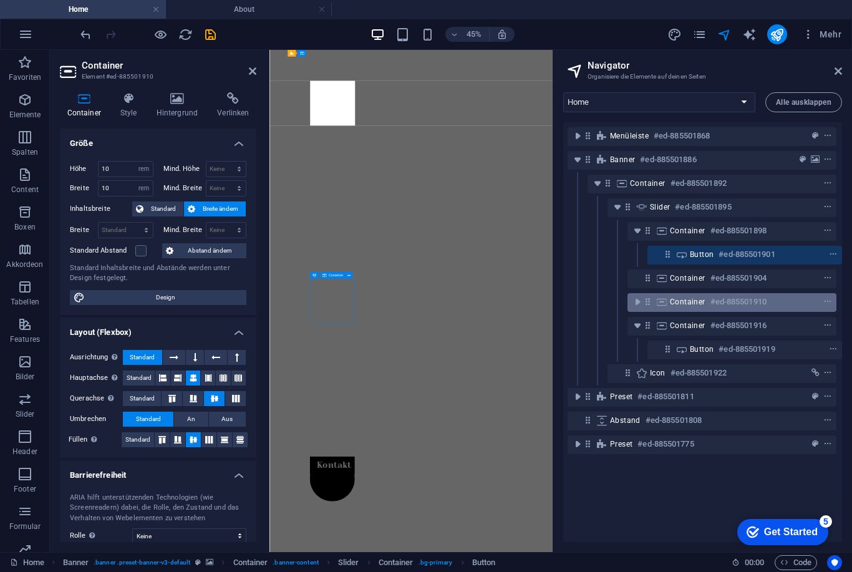
scroll to position [479, 0]
click at [725, 306] on h6 "#ed-885501910" at bounding box center [738, 301] width 56 height 15
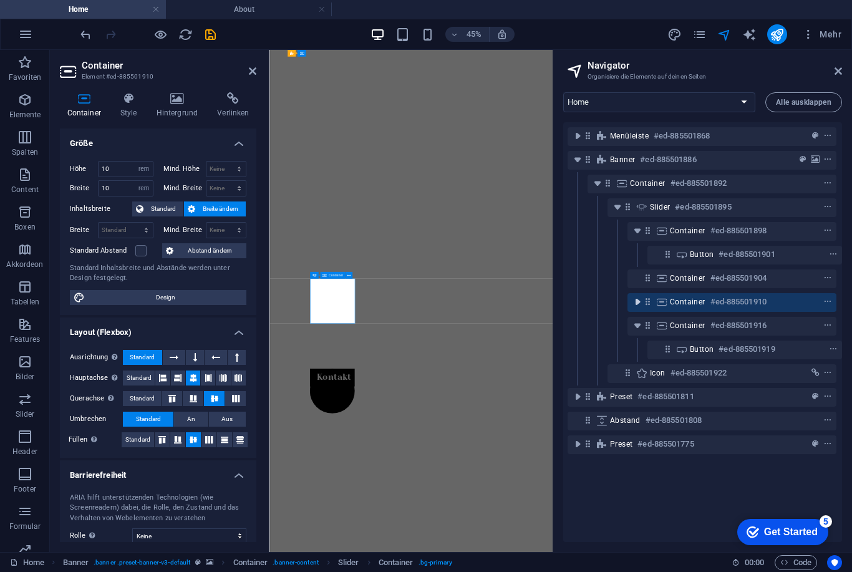
click at [638, 302] on icon "toggle-expand" at bounding box center [637, 302] width 12 height 12
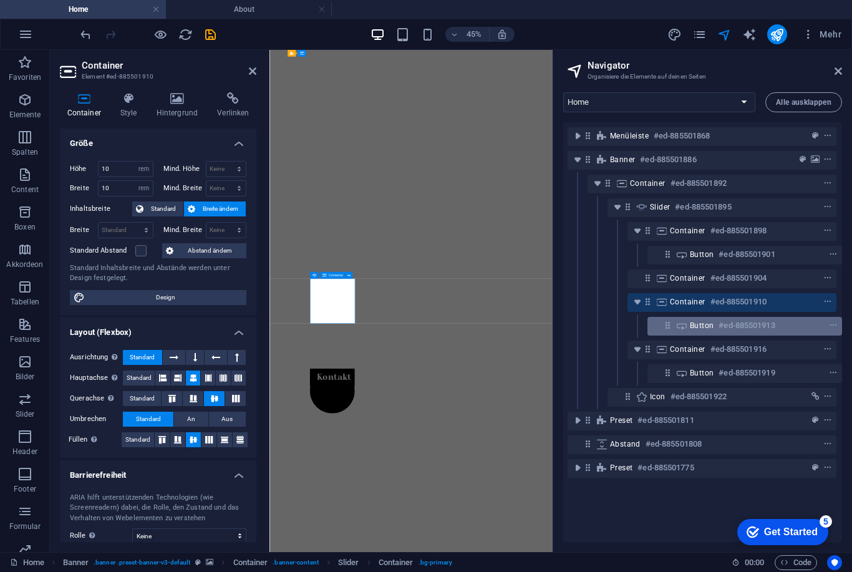
click at [731, 322] on h6 "#ed-885501913" at bounding box center [746, 325] width 56 height 15
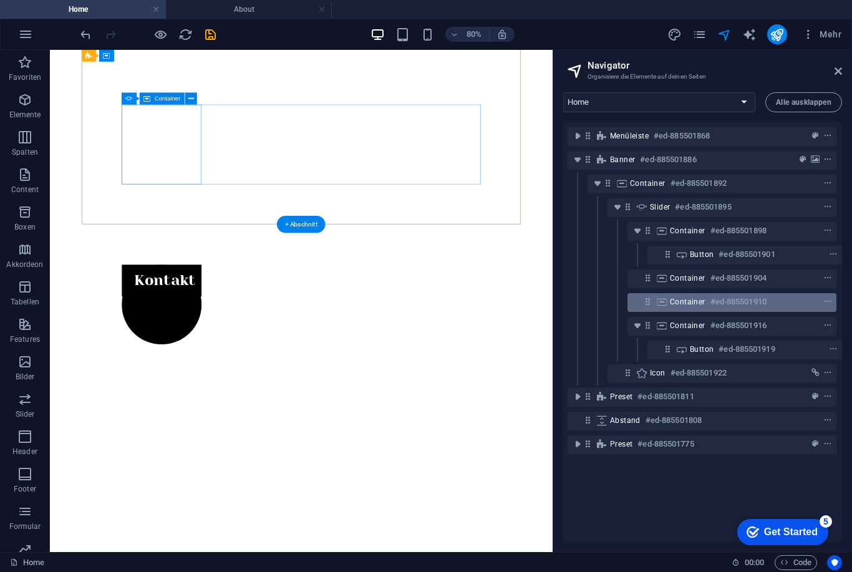
click at [714, 304] on h6 "#ed-885501910" at bounding box center [738, 301] width 56 height 15
select select "rem"
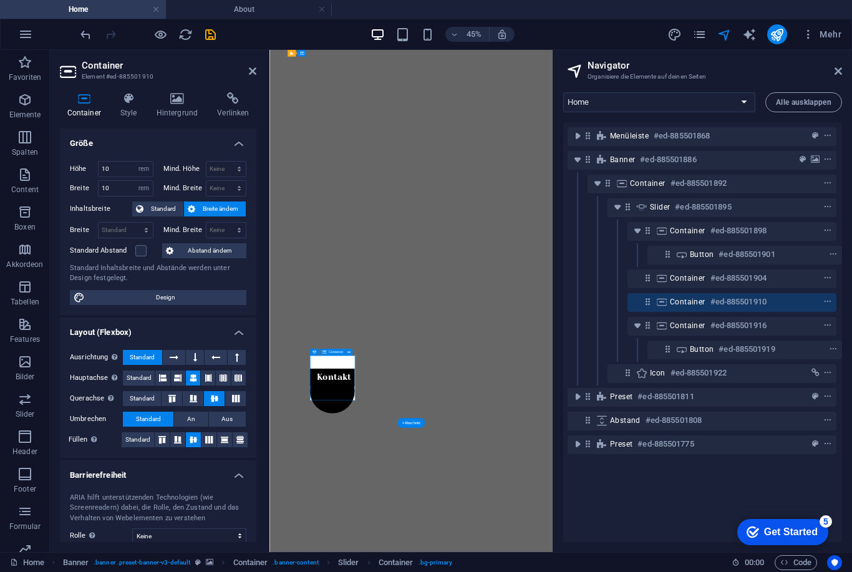
scroll to position [308, 0]
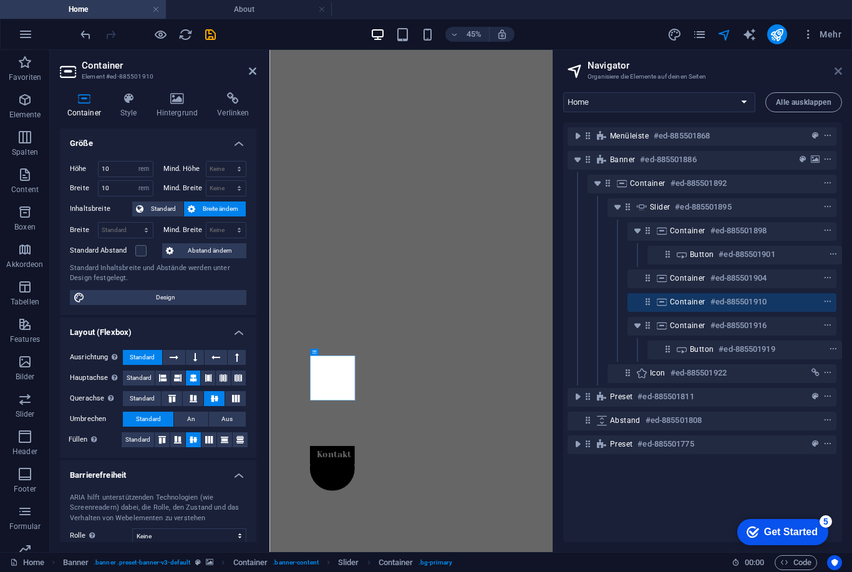
click at [837, 70] on icon at bounding box center [837, 71] width 7 height 10
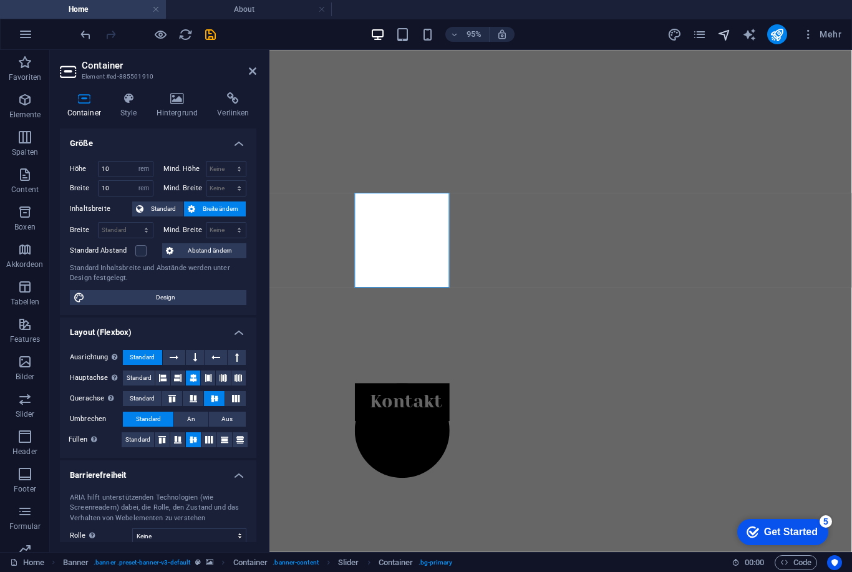
click at [726, 40] on icon "navigator" at bounding box center [724, 34] width 14 height 14
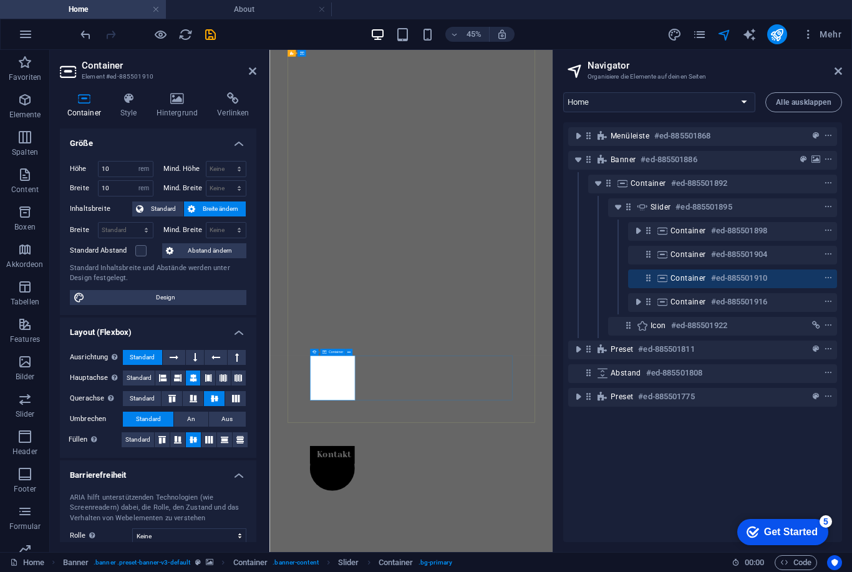
click at [688, 281] on span "Container" at bounding box center [688, 278] width 36 height 10
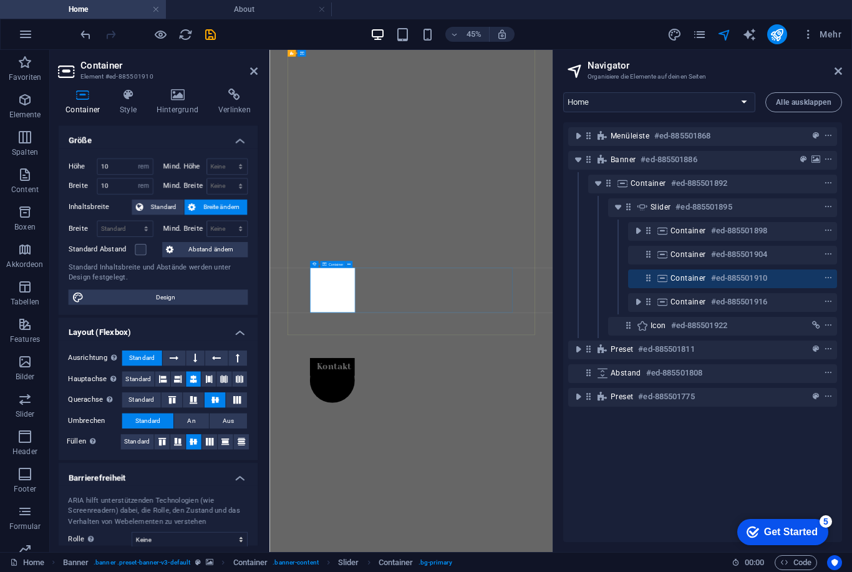
click at [638, 284] on div "Container #ed-885501910" at bounding box center [732, 278] width 209 height 19
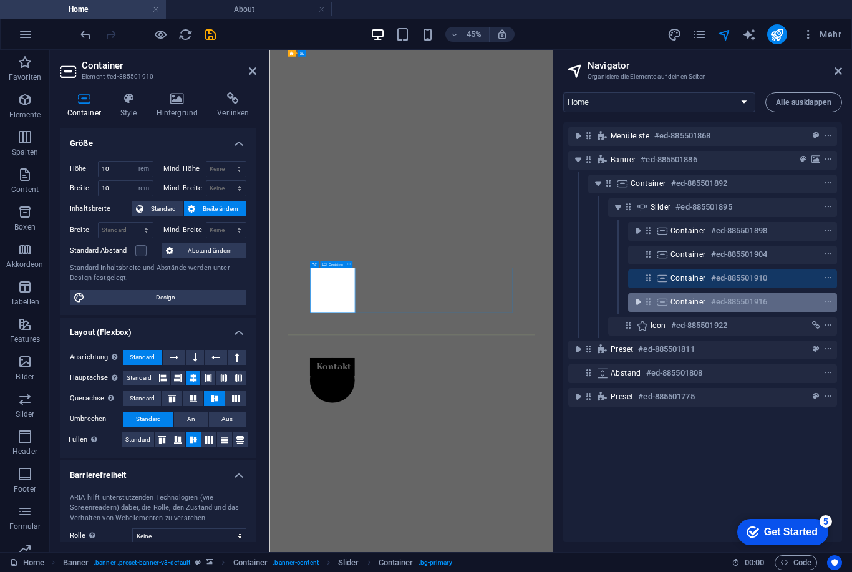
click at [634, 305] on icon "toggle-expand" at bounding box center [638, 302] width 12 height 12
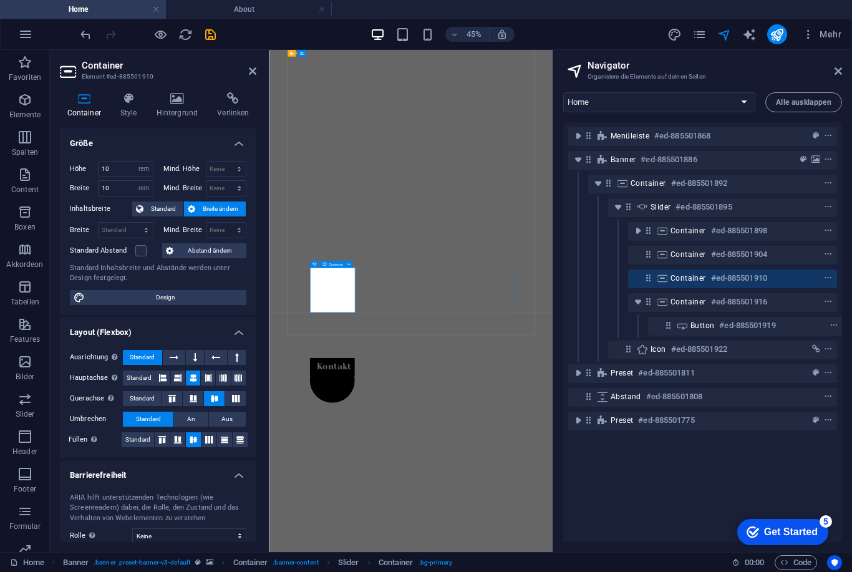
click at [635, 281] on div "Container #ed-885501910" at bounding box center [732, 278] width 209 height 19
click at [739, 278] on h6 "#ed-885501910" at bounding box center [739, 278] width 56 height 15
click at [746, 274] on h6 "#ed-885501910" at bounding box center [739, 278] width 56 height 15
click at [638, 234] on icon "toggle-expand" at bounding box center [638, 230] width 12 height 12
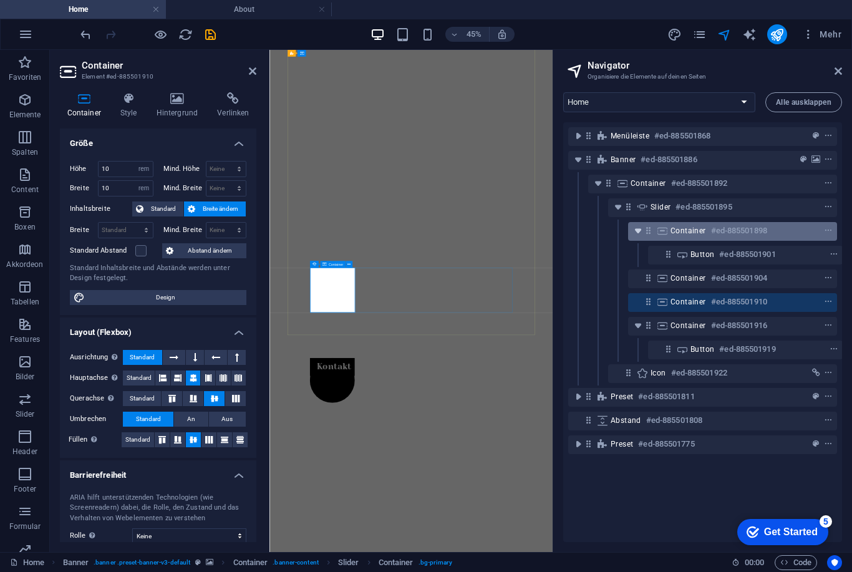
click at [637, 234] on icon "toggle-expand" at bounding box center [638, 230] width 12 height 12
select select "rem"
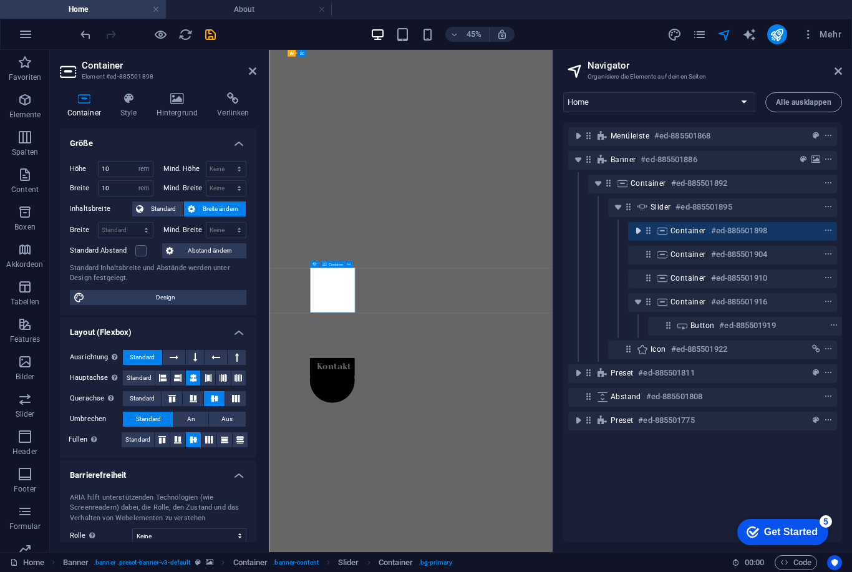
click at [635, 233] on icon "toggle-expand" at bounding box center [638, 230] width 12 height 12
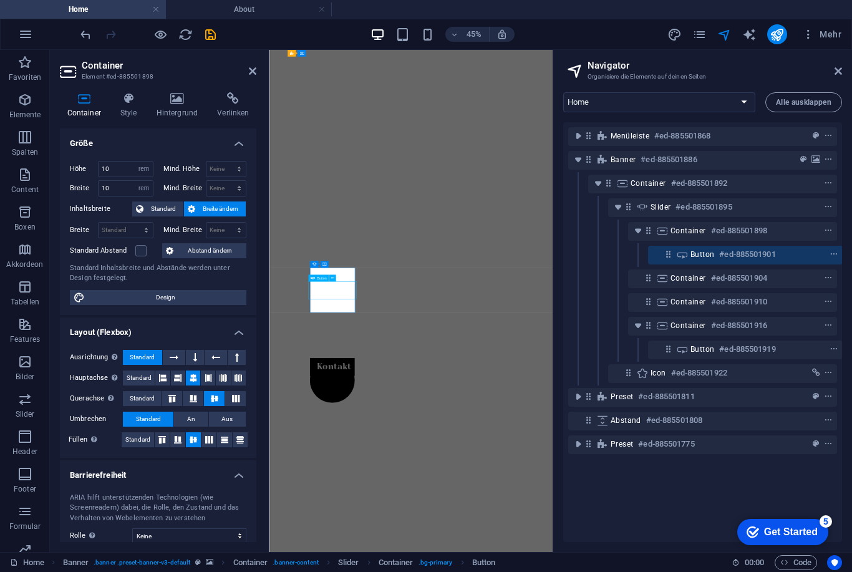
scroll to position [0, 1]
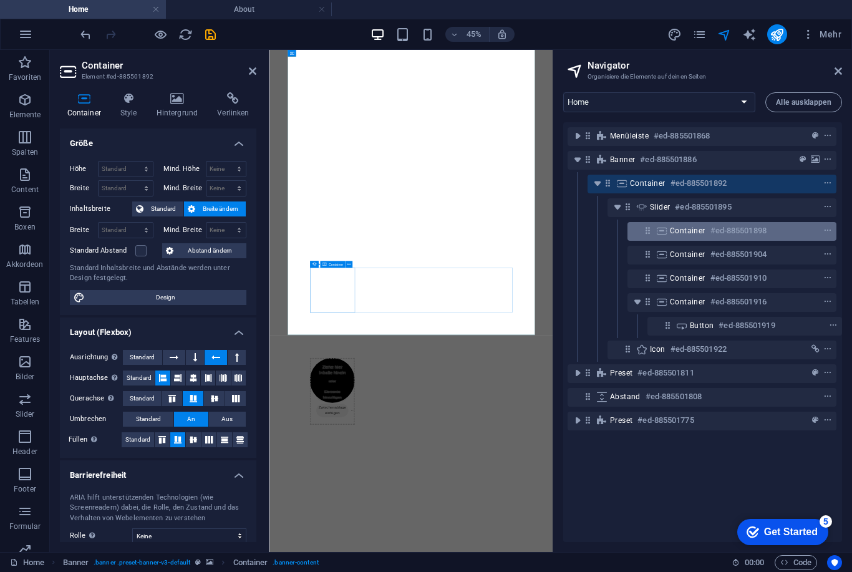
click at [688, 230] on span "Container" at bounding box center [688, 231] width 36 height 10
select select "rem"
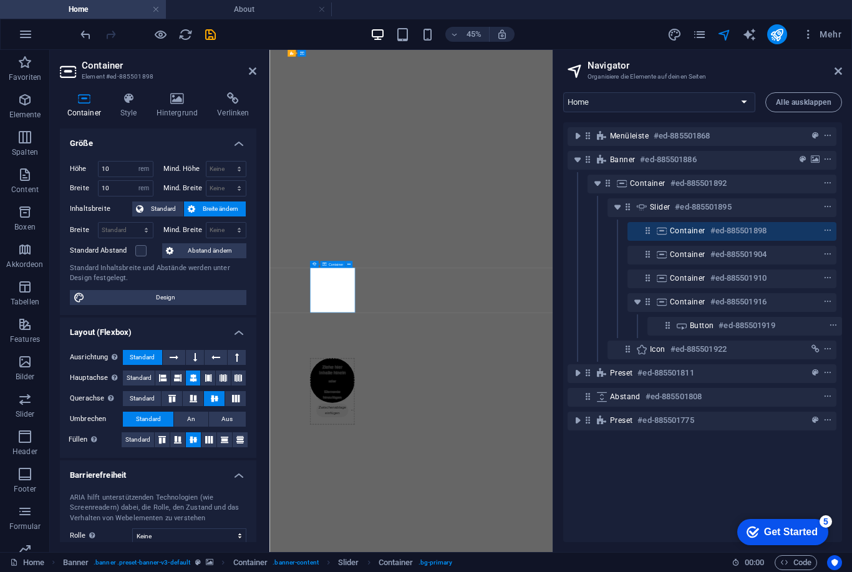
click at [757, 231] on h6 "#ed-885501898" at bounding box center [738, 230] width 56 height 15
click at [759, 233] on h6 "#ed-885501898" at bounding box center [738, 230] width 56 height 15
click at [650, 235] on icon at bounding box center [647, 230] width 11 height 11
click at [840, 70] on icon at bounding box center [837, 71] width 7 height 10
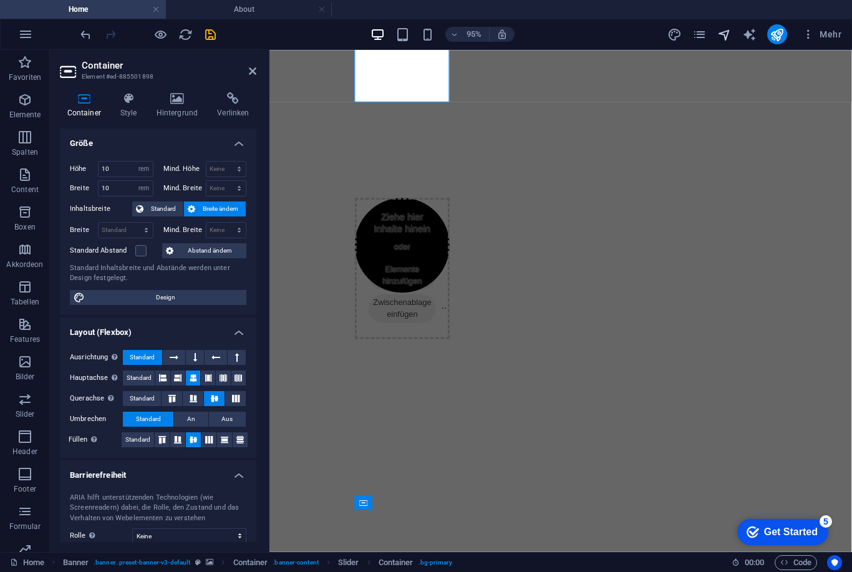
click at [731, 36] on icon "navigator" at bounding box center [724, 34] width 14 height 14
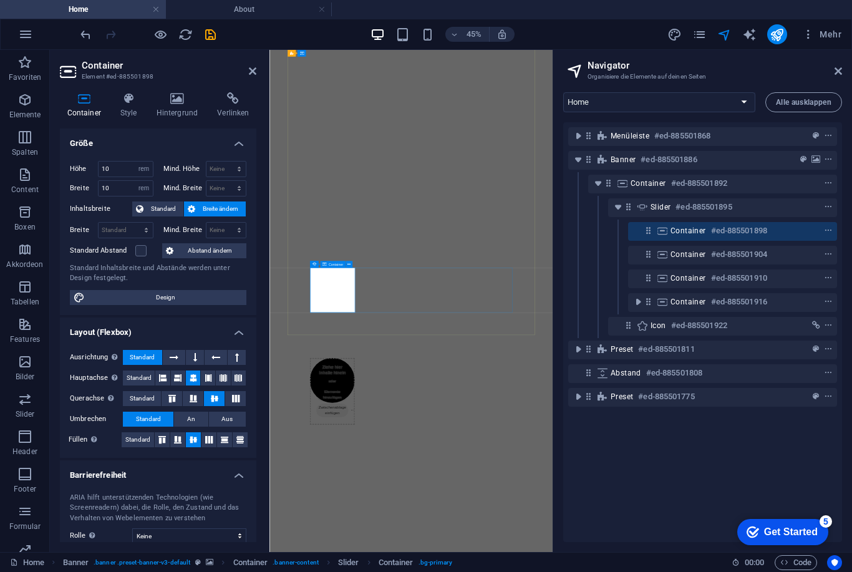
click at [635, 229] on div "Container #ed-885501898" at bounding box center [732, 231] width 209 height 19
click at [825, 235] on button "context-menu" at bounding box center [828, 230] width 12 height 15
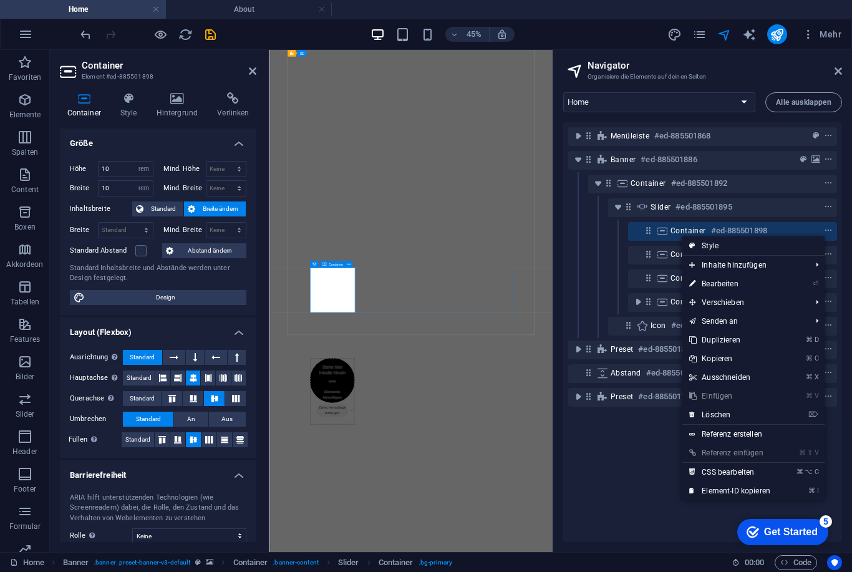
click at [613, 484] on div "Menüleiste #ed-885501868 Banner #ed-885501886 Container #ed-885501892 Slider #e…" at bounding box center [702, 332] width 279 height 420
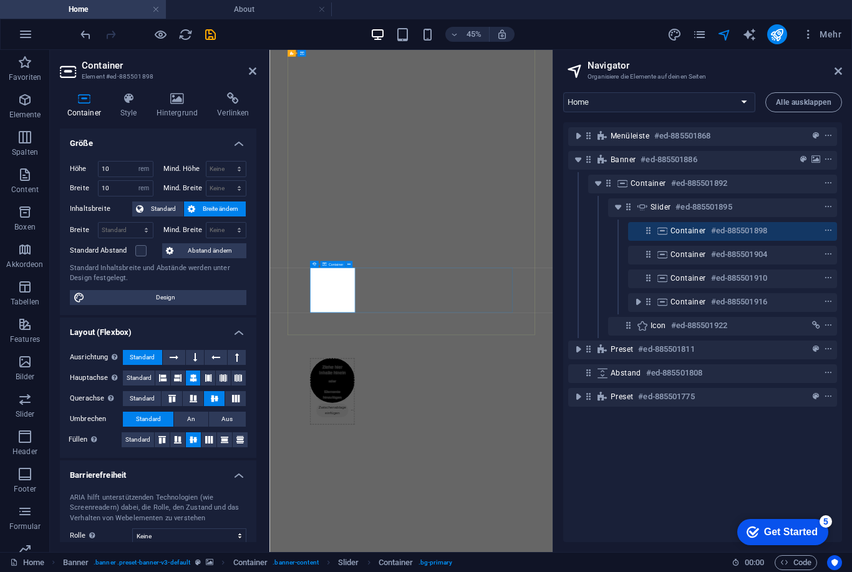
click at [685, 239] on div "Container #ed-885501898" at bounding box center [732, 231] width 209 height 19
click at [690, 237] on div "Container #ed-885501898" at bounding box center [722, 230] width 104 height 15
click at [653, 469] on div "Menüleiste #ed-885501868 Banner #ed-885501886 Container #ed-885501892 Slider #e…" at bounding box center [702, 332] width 279 height 420
click at [635, 307] on icon "toggle-expand" at bounding box center [638, 302] width 12 height 12
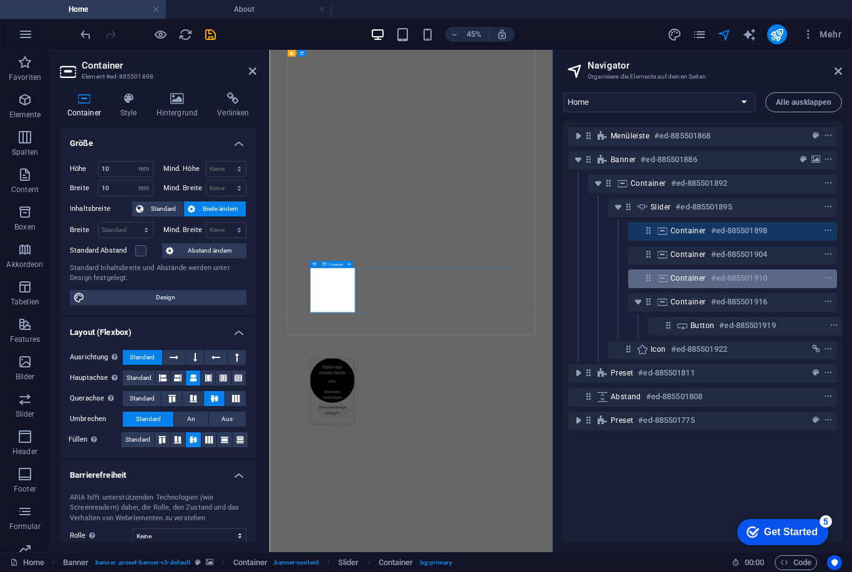
click at [637, 279] on div "Container #ed-885501910" at bounding box center [732, 278] width 209 height 19
select select "rem"
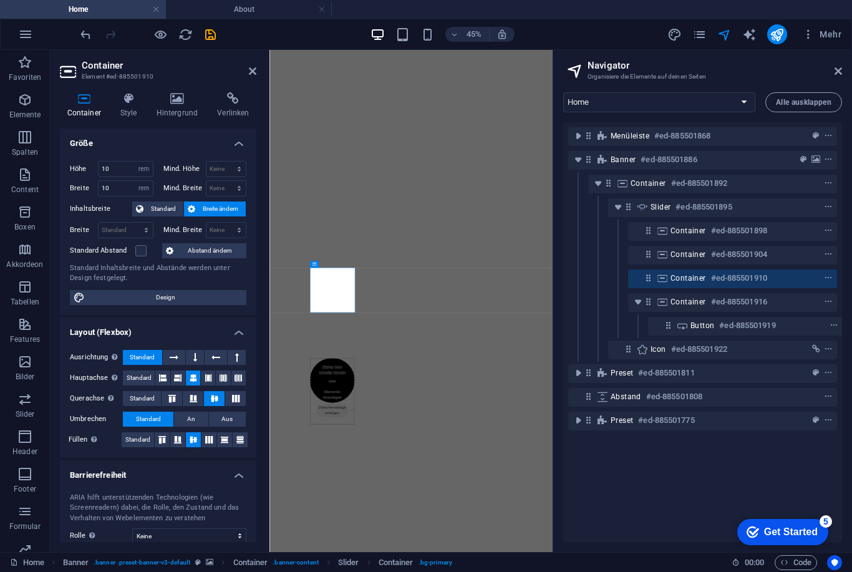
click at [700, 481] on div "Menüleiste #ed-885501868 Banner #ed-885501886 Container #ed-885501892 Slider #e…" at bounding box center [702, 332] width 279 height 420
click at [828, 233] on icon "context-menu" at bounding box center [828, 230] width 9 height 9
click at [827, 232] on icon "context-menu" at bounding box center [828, 230] width 9 height 9
select select "rem"
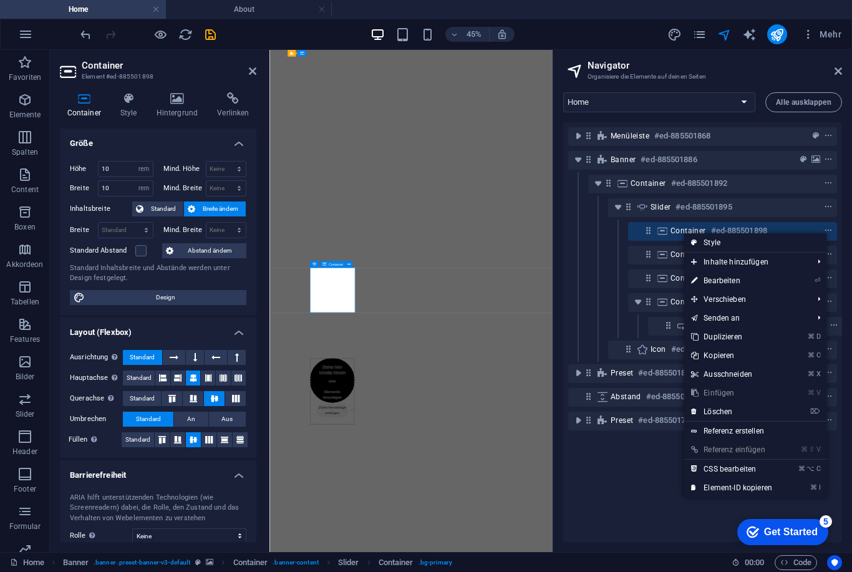
click at [656, 498] on div "Menüleiste #ed-885501868 Banner #ed-885501886 Container #ed-885501892 Slider #e…" at bounding box center [702, 332] width 279 height 420
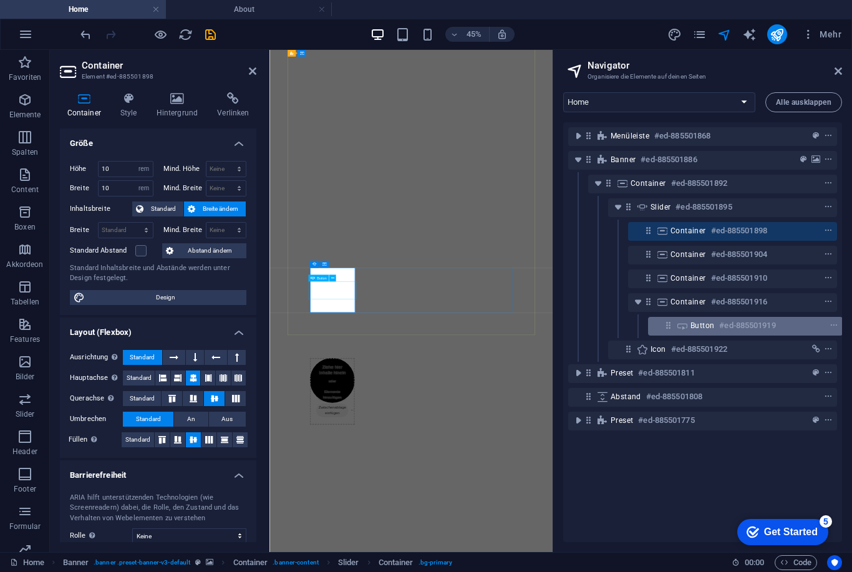
click at [812, 327] on div at bounding box center [810, 325] width 59 height 15
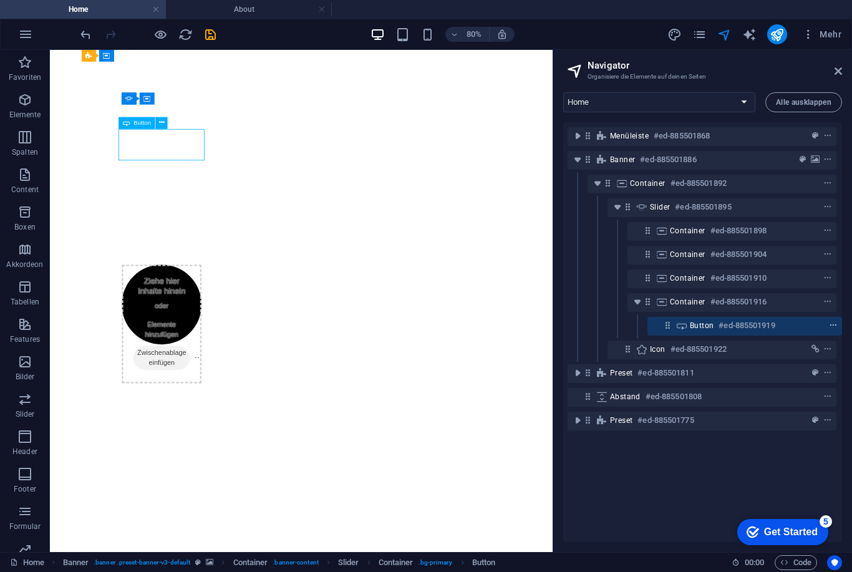
click at [830, 329] on icon "context-menu" at bounding box center [833, 325] width 9 height 9
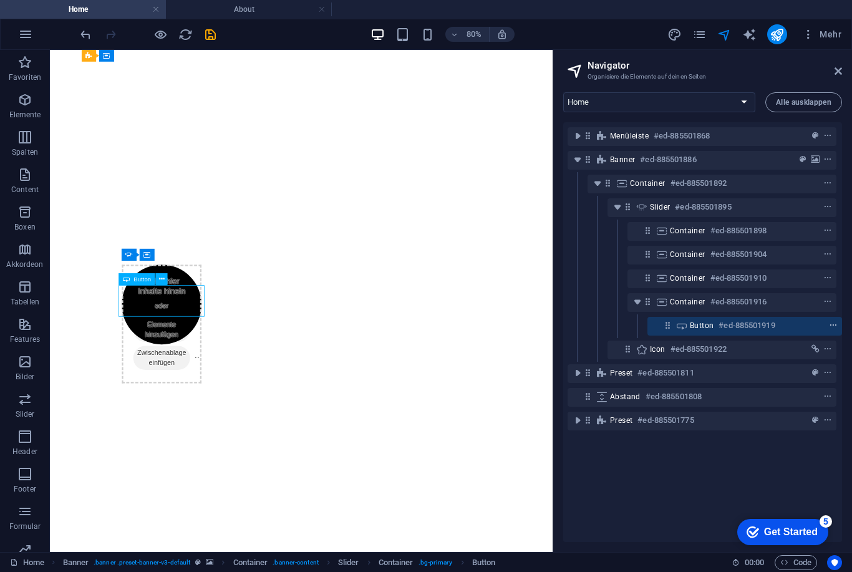
scroll to position [284, 0]
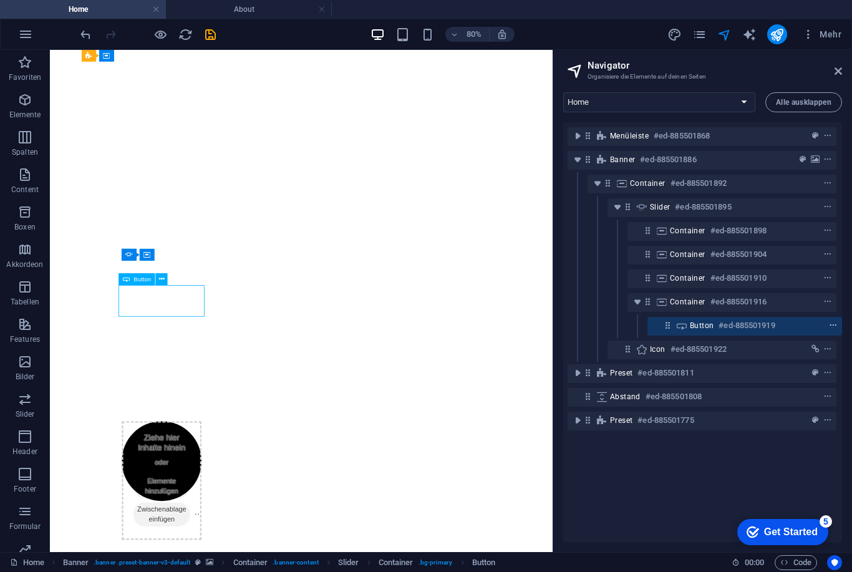
click at [830, 329] on icon "context-menu" at bounding box center [833, 325] width 9 height 9
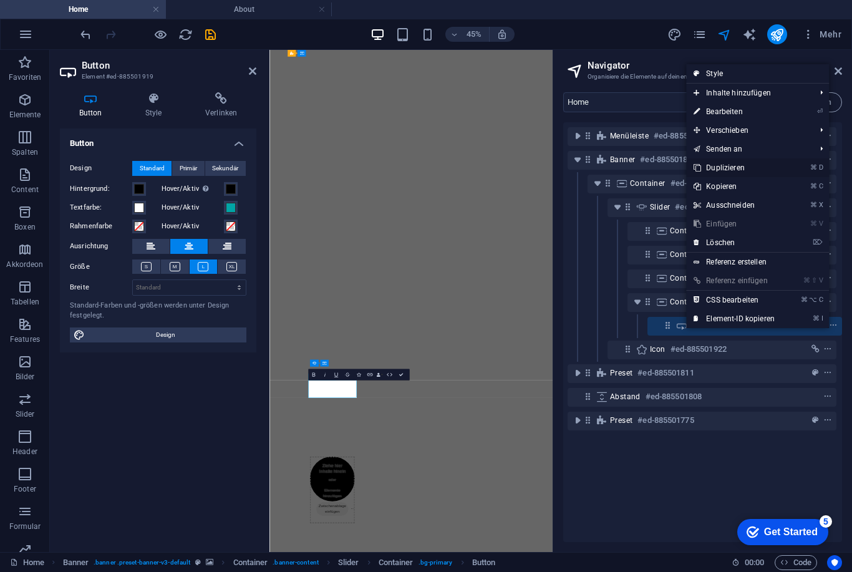
click at [723, 171] on link "⌘ D Duplizieren" at bounding box center [734, 167] width 96 height 19
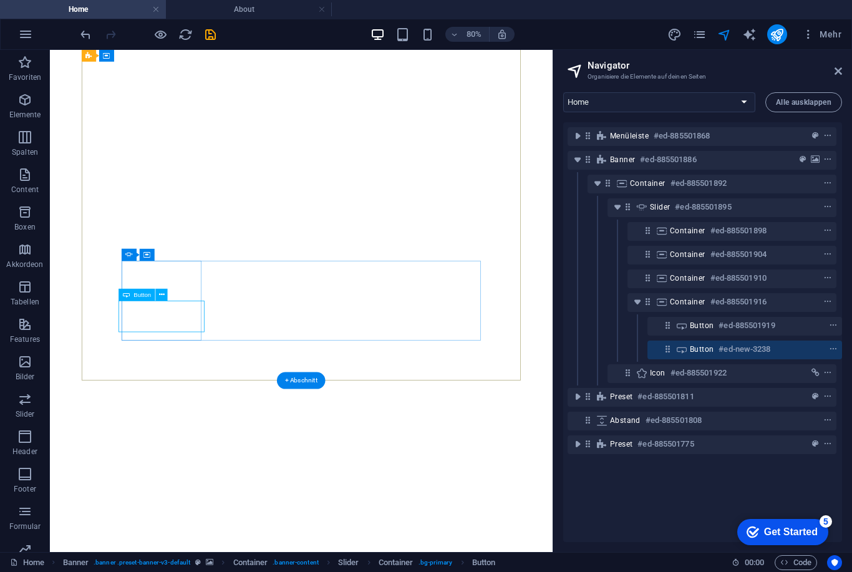
click at [742, 350] on h6 "#ed-new-3238" at bounding box center [744, 349] width 52 height 15
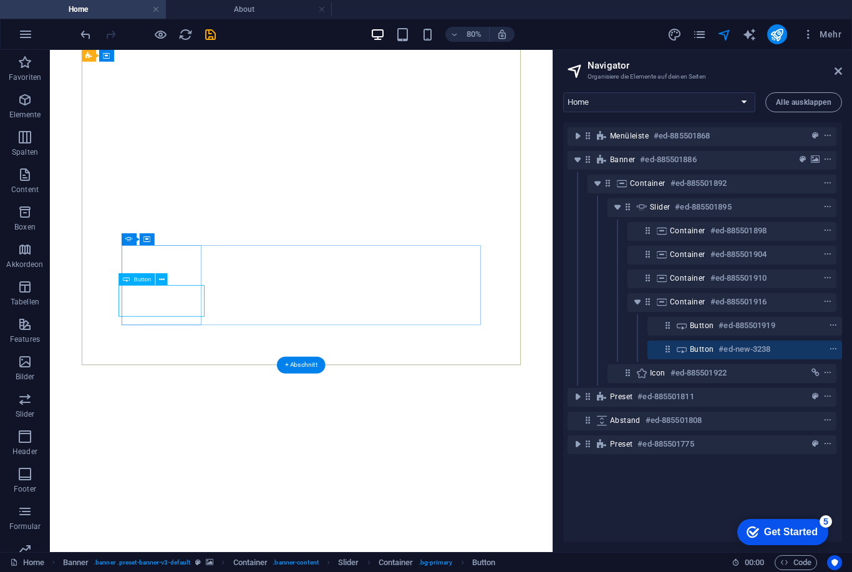
scroll to position [303, 0]
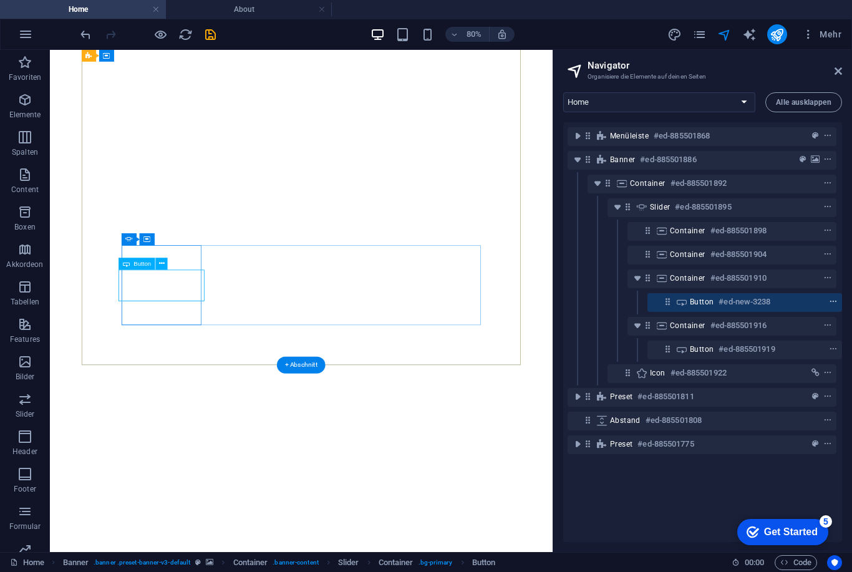
click at [829, 305] on icon "context-menu" at bounding box center [833, 301] width 9 height 9
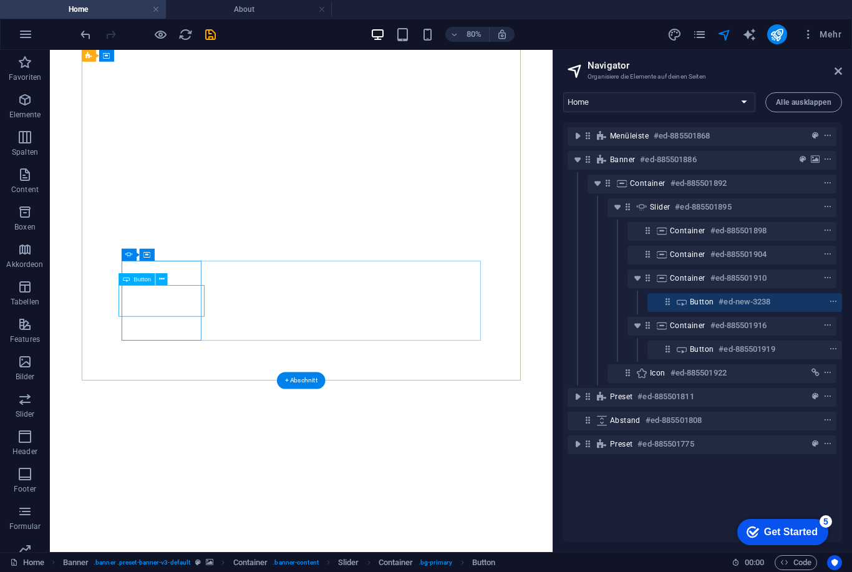
click at [669, 306] on icon at bounding box center [667, 301] width 11 height 11
click at [832, 307] on button "context-menu" at bounding box center [833, 301] width 12 height 15
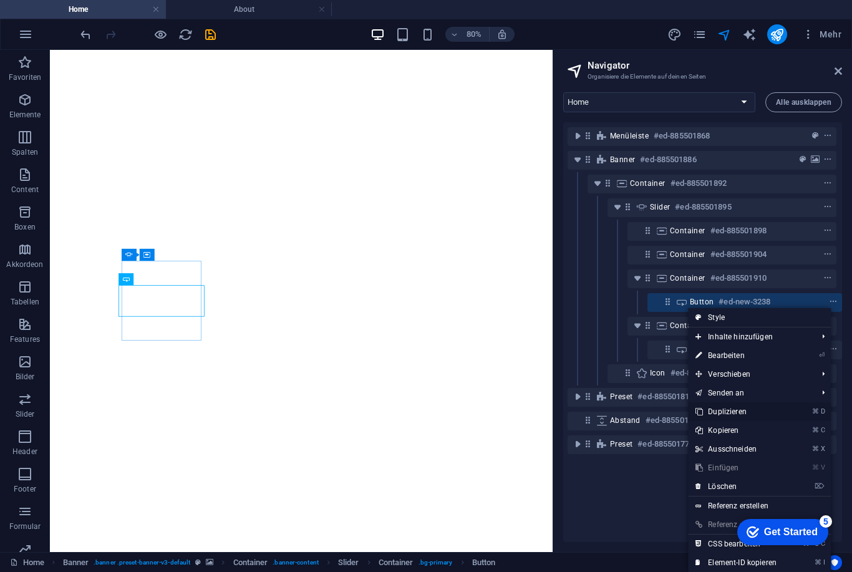
click at [737, 411] on link "⌘ D Duplizieren" at bounding box center [736, 411] width 96 height 19
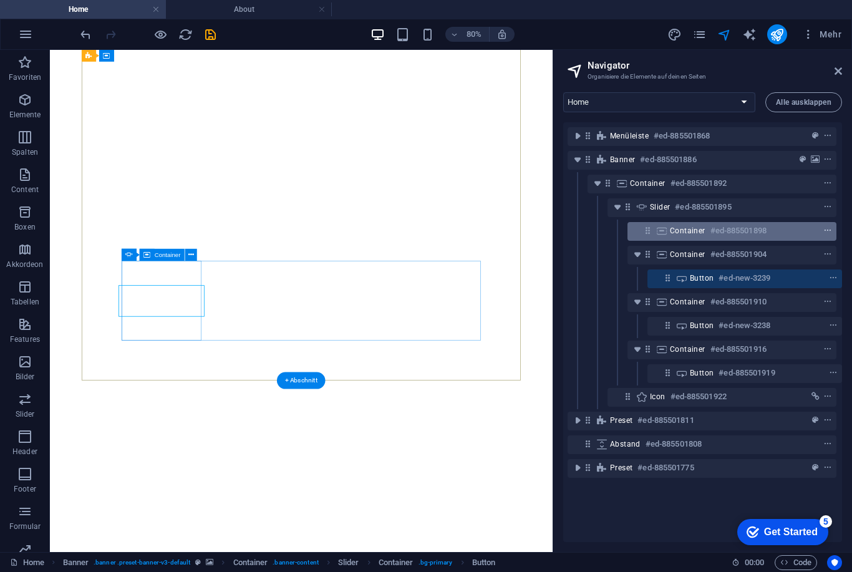
click at [827, 232] on icon "context-menu" at bounding box center [827, 230] width 9 height 9
select select "rem"
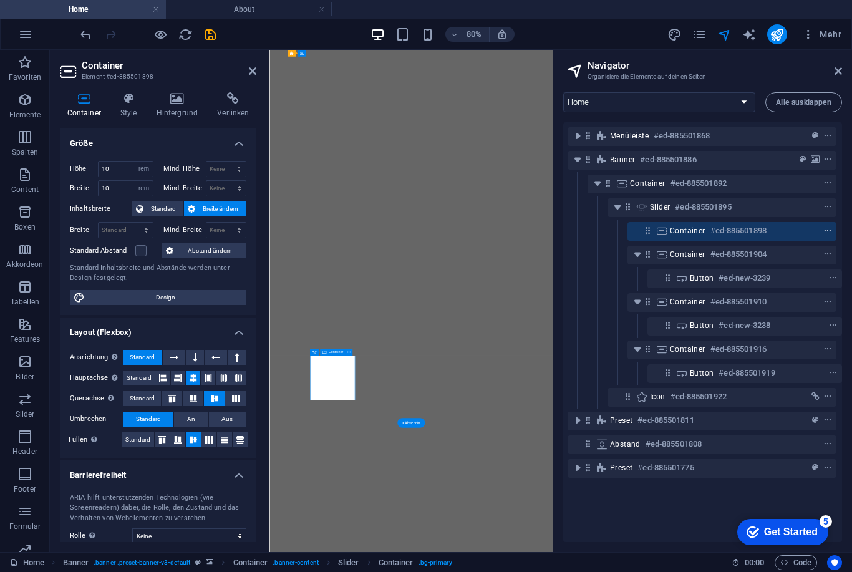
scroll to position [308, 0]
click at [834, 281] on icon "context-menu" at bounding box center [833, 278] width 9 height 9
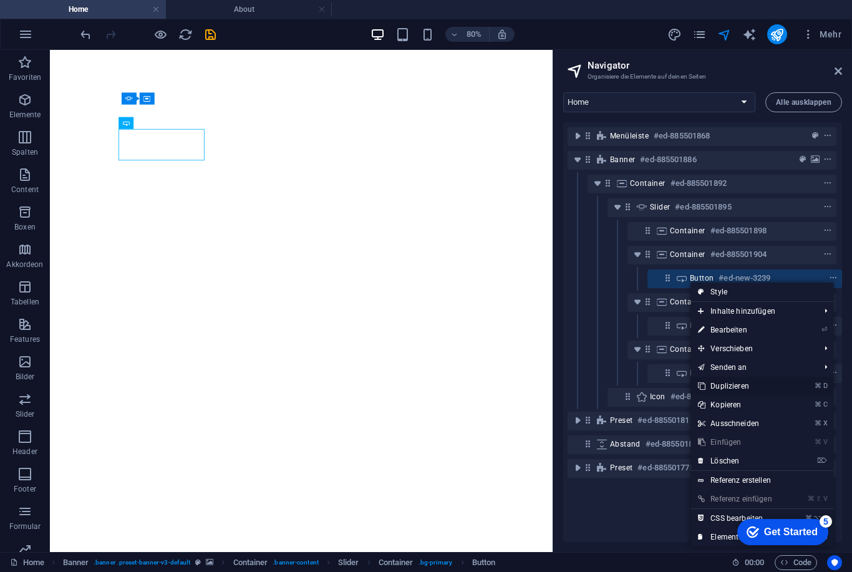
click at [739, 386] on link "⌘ D Duplizieren" at bounding box center [738, 386] width 96 height 19
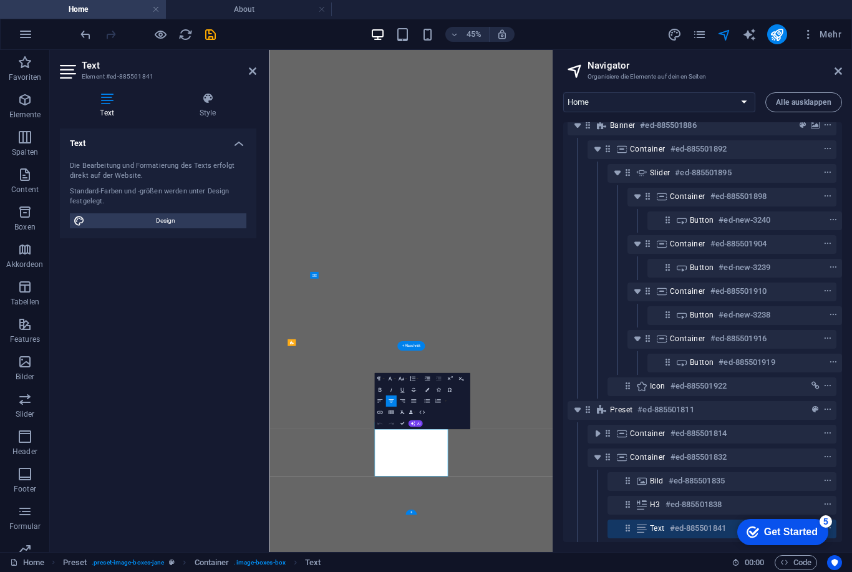
scroll to position [154, 1]
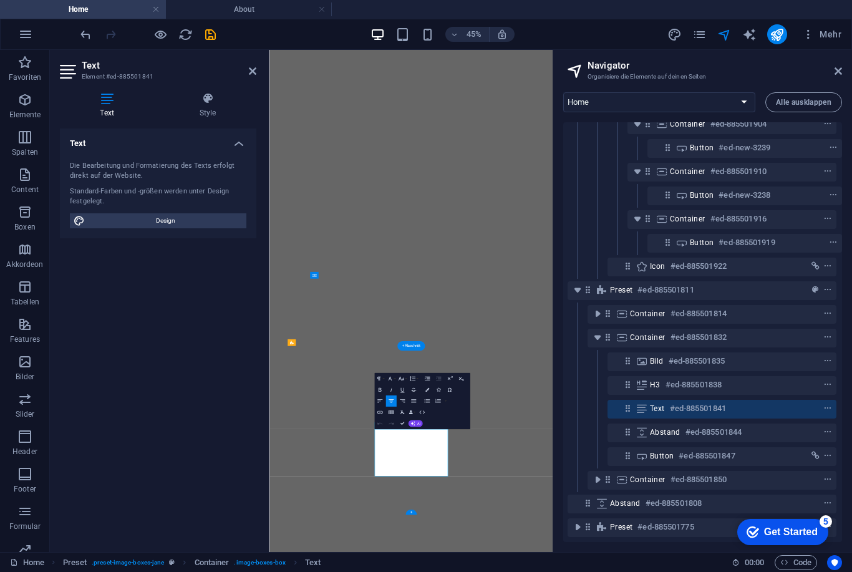
click at [249, 72] on icon at bounding box center [252, 71] width 7 height 10
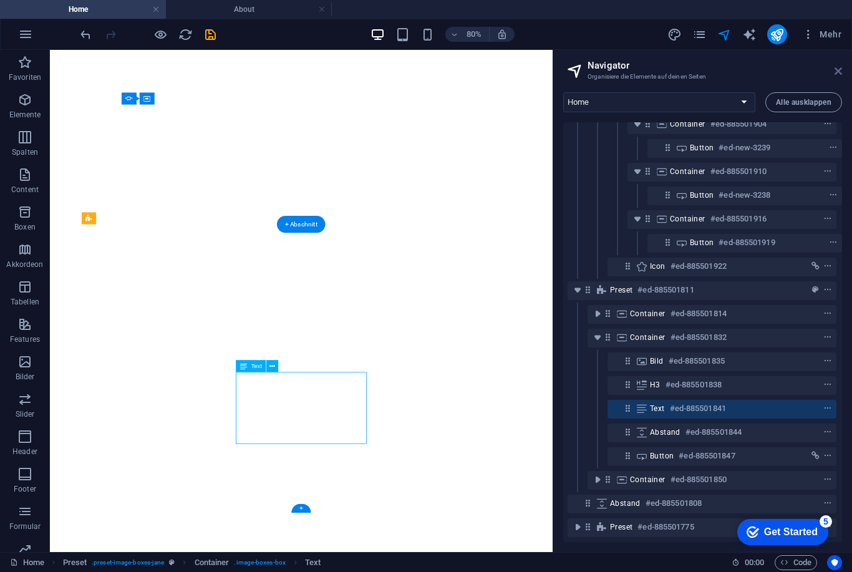
click at [840, 69] on icon at bounding box center [837, 71] width 7 height 10
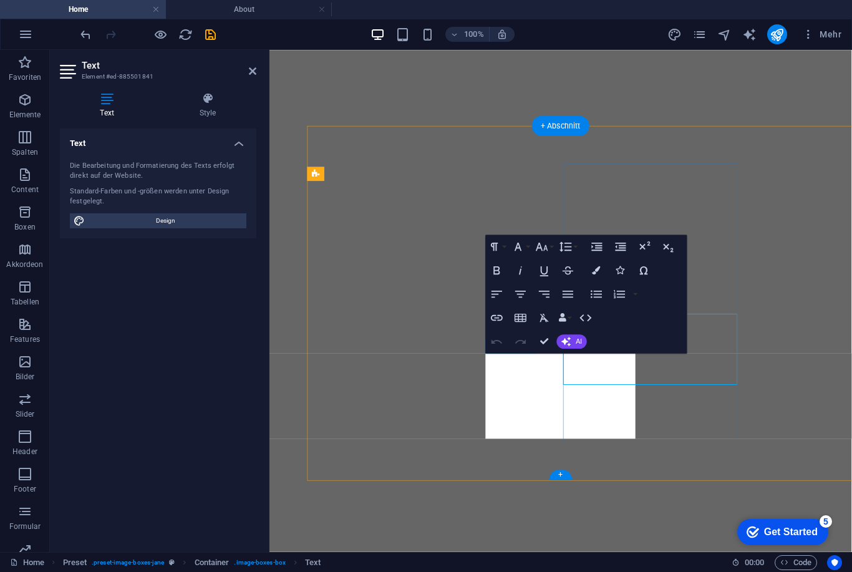
scroll to position [470, 0]
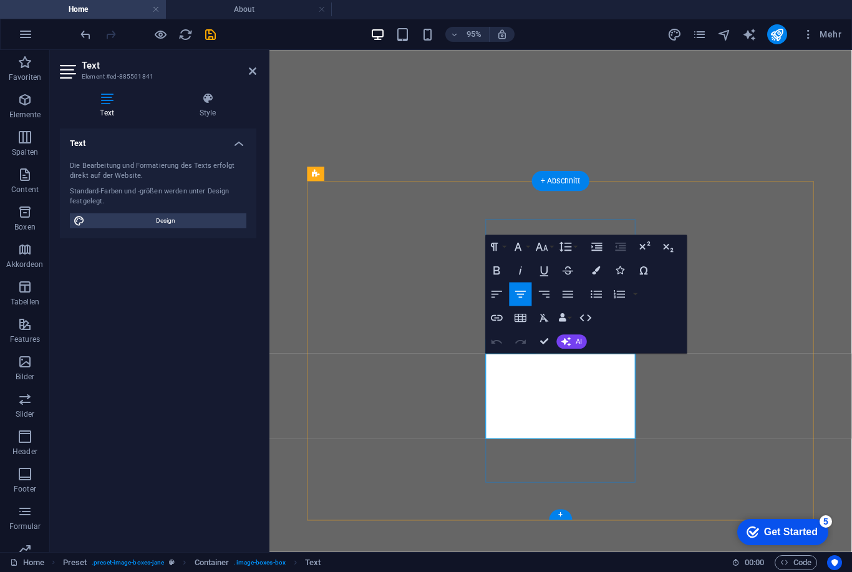
click at [178, 352] on div "Text Die Bearbeitung und Formatierung des Texts erfolgt direkt auf der Website.…" at bounding box center [158, 334] width 196 height 413
click at [254, 66] on icon at bounding box center [252, 71] width 7 height 10
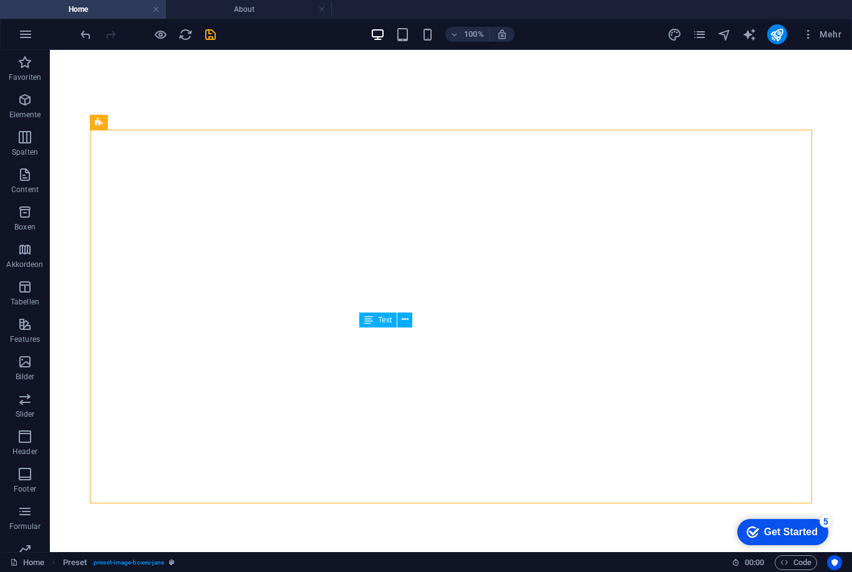
click at [206, 36] on icon "save" at bounding box center [210, 34] width 14 height 14
